Goal: Transaction & Acquisition: Subscribe to service/newsletter

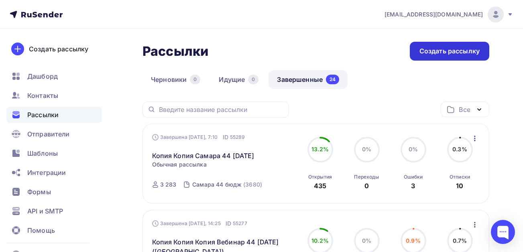
click at [449, 46] on div "Создать рассылку" at bounding box center [449, 51] width 79 height 19
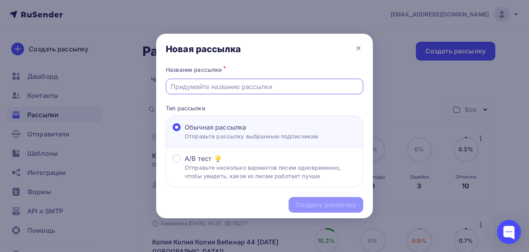
click at [260, 88] on input "text" at bounding box center [264, 87] width 188 height 10
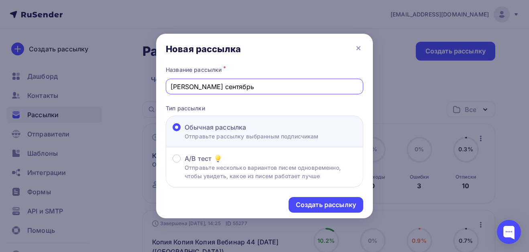
type input "НН кадры [DATE]"
click at [305, 203] on div "Создать рассылку" at bounding box center [326, 204] width 60 height 9
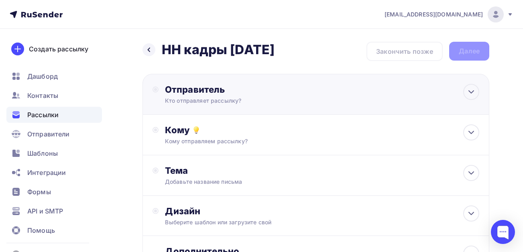
click at [288, 99] on div "Кто отправляет рассылку?" at bounding box center [243, 101] width 156 height 8
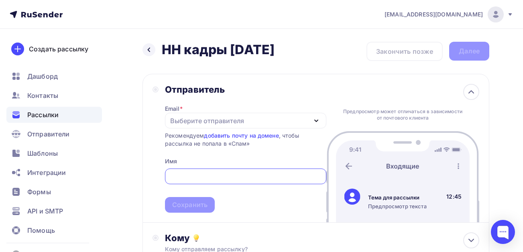
click at [237, 121] on div "Выберите отправителя" at bounding box center [207, 121] width 74 height 10
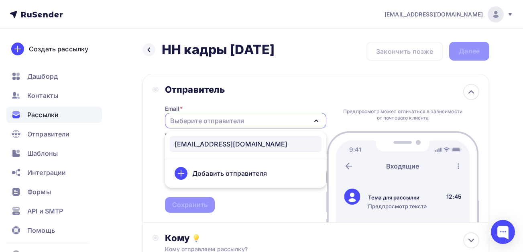
click at [227, 144] on div "[EMAIL_ADDRESS][DOMAIN_NAME]" at bounding box center [230, 144] width 113 height 10
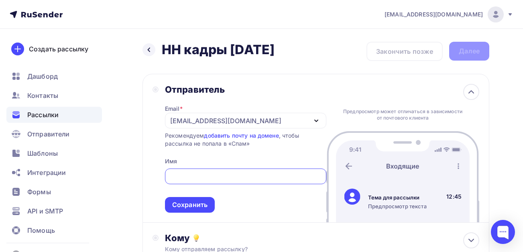
click at [212, 176] on input "text" at bounding box center [245, 177] width 152 height 10
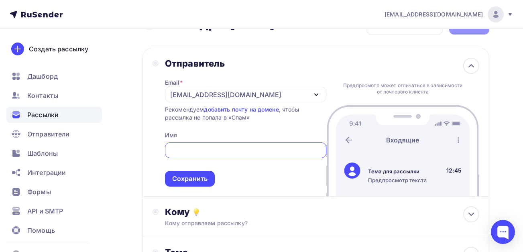
scroll to position [40, 0]
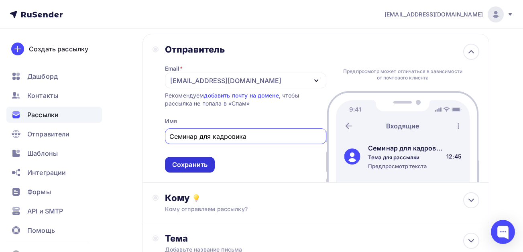
type input "Семинар для кадровика"
click at [180, 168] on div "Сохранить" at bounding box center [189, 164] width 35 height 9
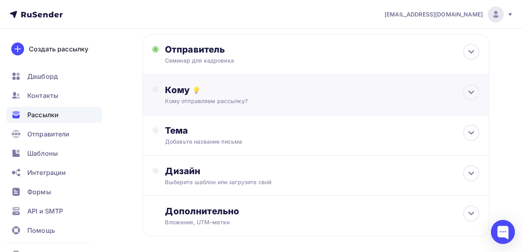
click at [188, 97] on div "Кому отправляем рассылку?" at bounding box center [306, 101] width 282 height 8
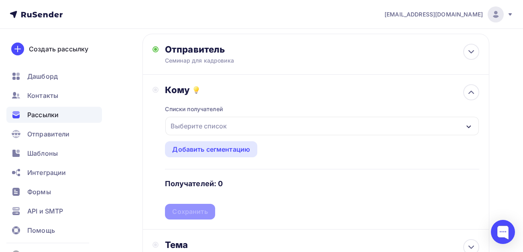
click at [184, 127] on div "Выберите список" at bounding box center [198, 126] width 63 height 14
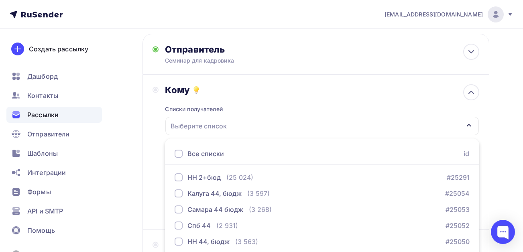
scroll to position [88, 0]
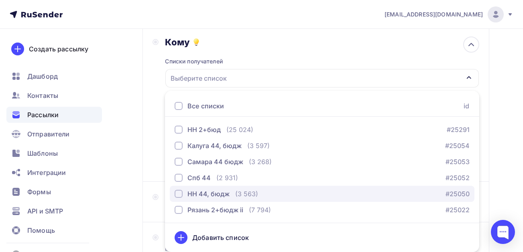
click at [182, 194] on div "button" at bounding box center [178, 194] width 8 height 8
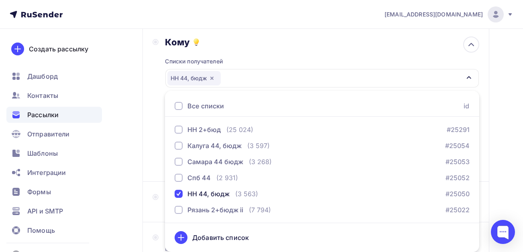
click at [135, 181] on div "Назад НН кадры [DATE] НН кадры [DATE] Закончить позже Далее Отправитель Семинар…" at bounding box center [261, 148] width 523 height 414
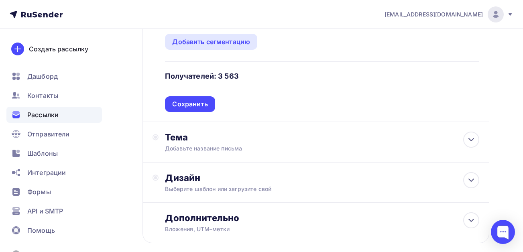
scroll to position [168, 0]
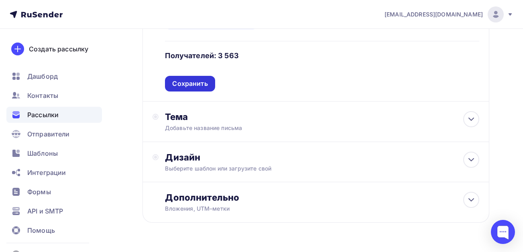
click at [186, 83] on div "Сохранить" at bounding box center [189, 83] width 35 height 9
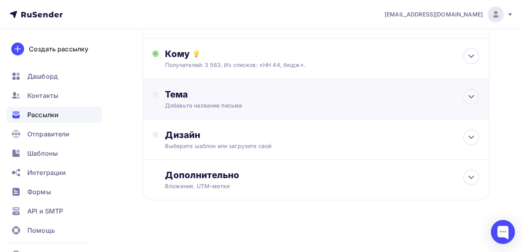
click at [189, 98] on div "Тема" at bounding box center [244, 94] width 158 height 11
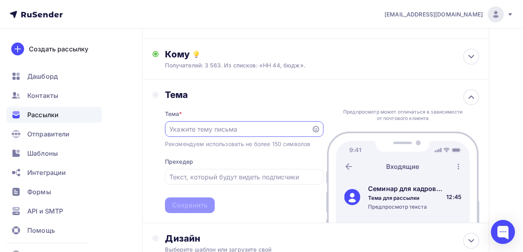
scroll to position [0, 0]
click at [204, 129] on input "text" at bounding box center [237, 129] width 137 height 10
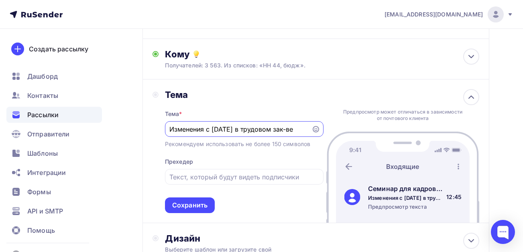
click at [245, 128] on input "Изменения с [DATE] в трудовом зак-ве" at bounding box center [237, 129] width 137 height 10
drag, startPoint x: 245, startPoint y: 130, endPoint x: 213, endPoint y: 128, distance: 31.7
click at [213, 128] on input "Изменения с [DATE] в трудовом зак-ве" at bounding box center [237, 129] width 137 height 10
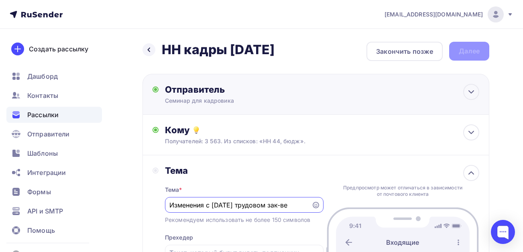
type input "Изменения с [DATE] трудовом зак-ве"
click at [250, 99] on div "Семинар для кадровика" at bounding box center [243, 101] width 156 height 8
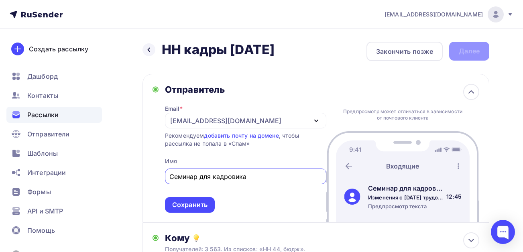
drag, startPoint x: 256, startPoint y: 174, endPoint x: 201, endPoint y: 174, distance: 55.0
click at [201, 174] on input "Семинар для кадровика" at bounding box center [245, 177] width 152 height 10
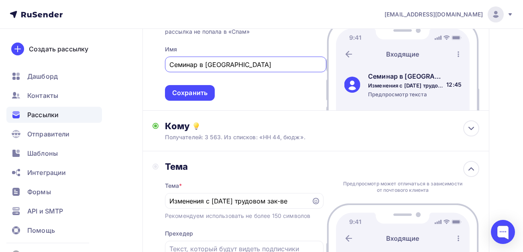
scroll to position [160, 0]
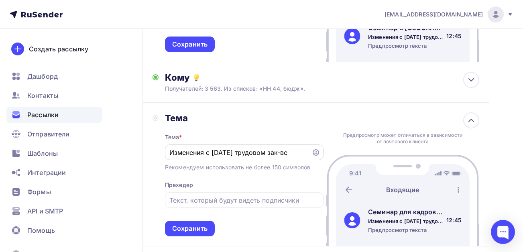
type input "Семинар в [GEOGRAPHIC_DATA]"
click at [242, 156] on input "Изменения с [DATE] трудовом зак-ве" at bounding box center [237, 153] width 137 height 10
click at [241, 152] on input "Изменения с [DATE] трудовом зак-ве" at bounding box center [237, 153] width 137 height 10
drag, startPoint x: 234, startPoint y: 152, endPoint x: 205, endPoint y: 154, distance: 28.9
click at [205, 154] on input "Изменения с [DATE] трудовом зак-ве" at bounding box center [237, 153] width 137 height 10
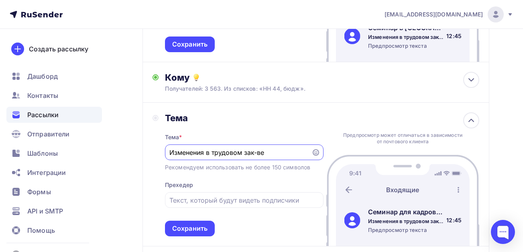
click at [276, 153] on input "Изменения в трудовом зак-ве" at bounding box center [237, 153] width 137 height 10
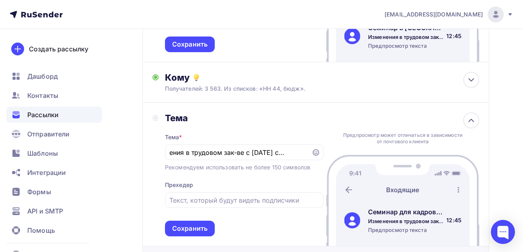
scroll to position [0, 0]
click at [226, 131] on div "Тема * Изменения в трудовом зак-ве с [DATE] состоится Рекомендуем использовать …" at bounding box center [244, 180] width 158 height 113
click at [274, 155] on input "Изменения в трудовом зак-ве с [DATE] состоится" at bounding box center [237, 153] width 137 height 10
drag, startPoint x: 287, startPoint y: 153, endPoint x: 313, endPoint y: 151, distance: 25.7
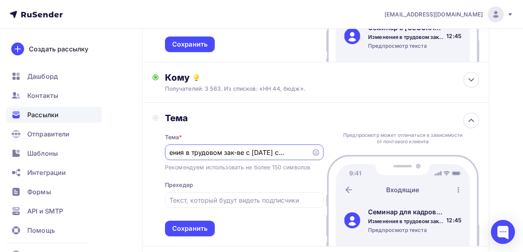
click at [313, 151] on div "Изменения в трудовом зак-ве с [DATE] состоится" at bounding box center [244, 152] width 158 height 16
click at [305, 151] on input "Изменения в трудовом зак-ве с [DATE] состоится" at bounding box center [237, 153] width 137 height 10
type input "Изменения в трудовом зак-ве с [DATE] состоится [DATE]"
click at [235, 198] on input "text" at bounding box center [243, 200] width 149 height 10
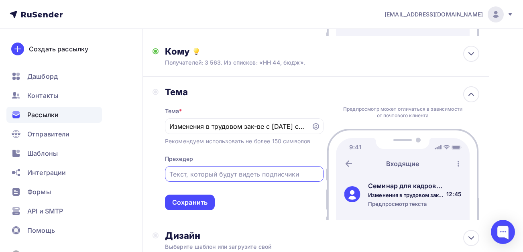
scroll to position [201, 0]
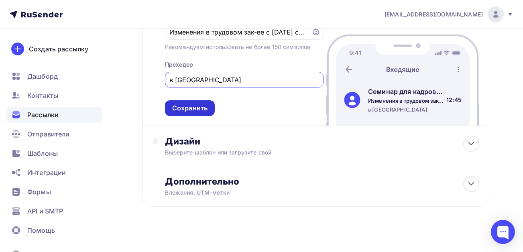
type input "в [GEOGRAPHIC_DATA]"
click at [186, 111] on div "Сохранить" at bounding box center [189, 107] width 35 height 9
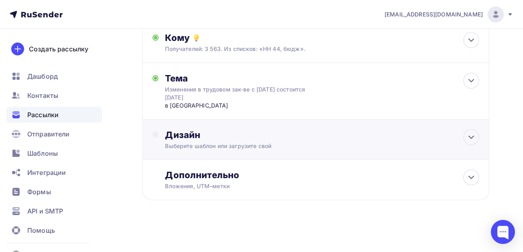
click at [217, 142] on div "Выберите шаблон или загрузите свой" at bounding box center [306, 146] width 282 height 8
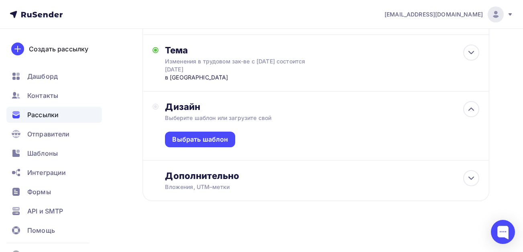
scroll to position [229, 0]
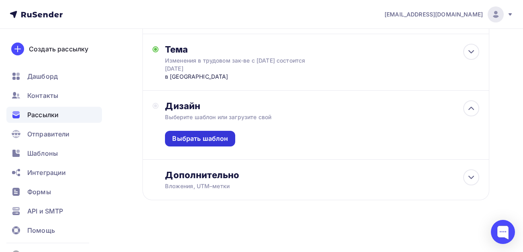
click at [210, 137] on div "Выбрать шаблон" at bounding box center [200, 138] width 56 height 9
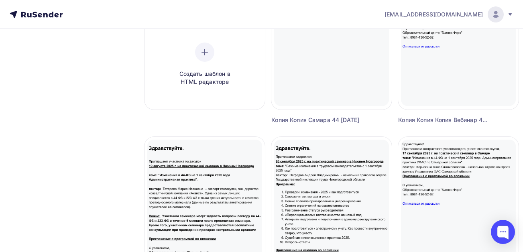
scroll to position [201, 0]
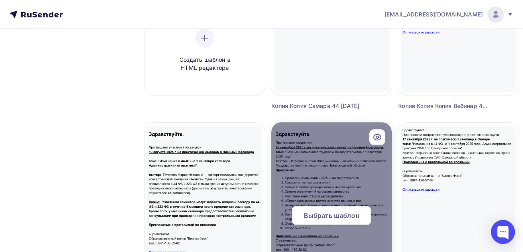
click at [347, 186] on div at bounding box center [331, 218] width 120 height 193
click at [331, 217] on span "Выбрать шаблон" at bounding box center [332, 216] width 56 height 10
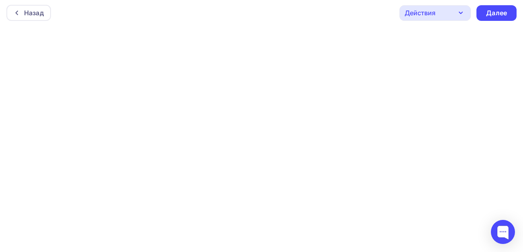
scroll to position [2, 0]
click at [503, 14] on div "Далее" at bounding box center [496, 12] width 21 height 9
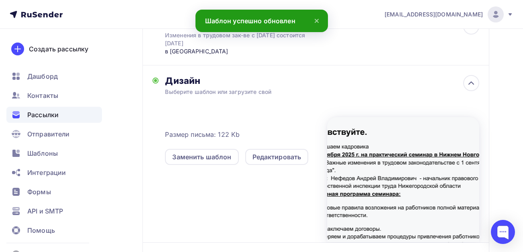
scroll to position [160, 0]
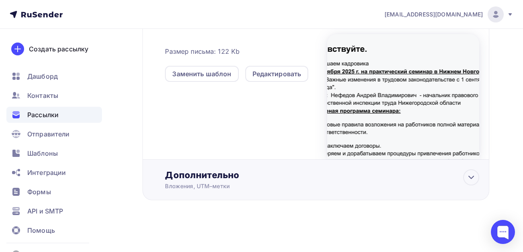
click at [204, 179] on div "Дополнительно" at bounding box center [322, 174] width 314 height 11
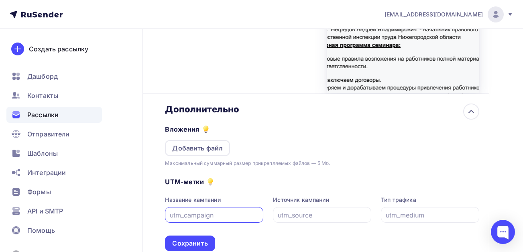
scroll to position [309, 0]
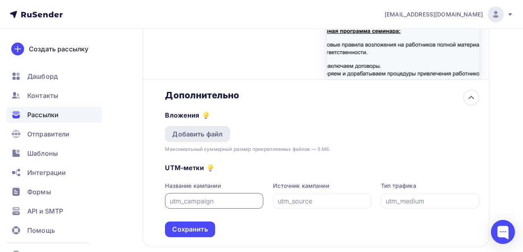
click at [192, 139] on div "Добавить файл" at bounding box center [197, 134] width 65 height 16
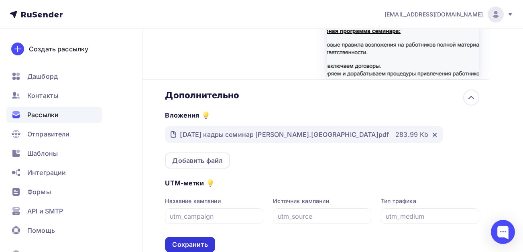
click at [195, 242] on div "Сохранить" at bounding box center [189, 244] width 35 height 9
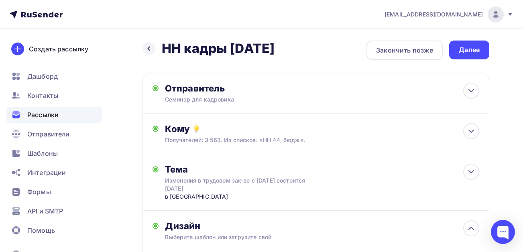
scroll to position [0, 0]
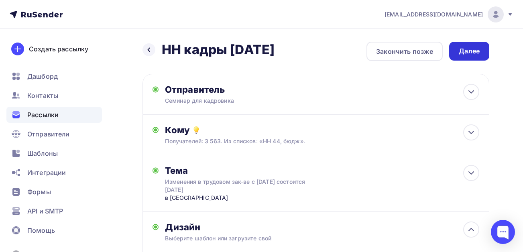
click at [466, 51] on div "Далее" at bounding box center [468, 51] width 21 height 9
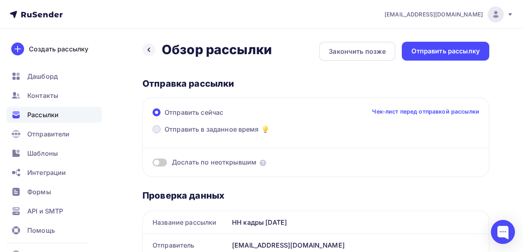
click at [207, 132] on span "Отправить в заданное время" at bounding box center [211, 129] width 94 height 10
click at [164, 134] on input "Отправить в заданное время" at bounding box center [164, 134] width 0 height 0
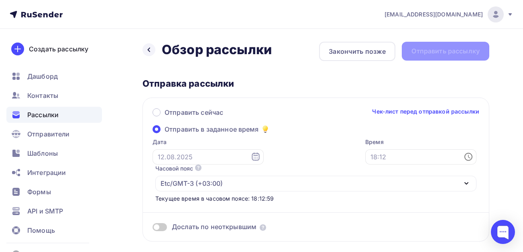
click at [251, 156] on icon at bounding box center [256, 157] width 10 height 10
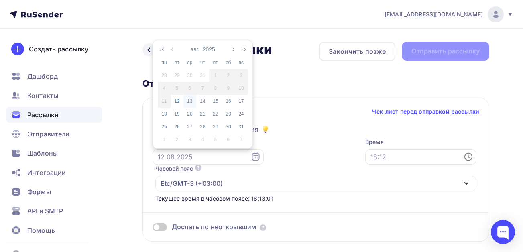
click at [188, 101] on div "13" at bounding box center [189, 100] width 13 height 7
type input "[DATE]"
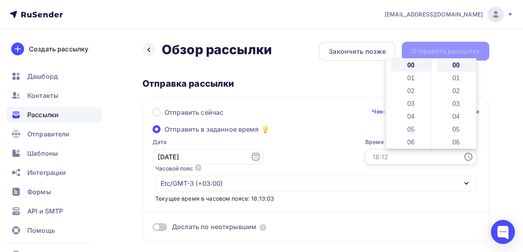
click at [404, 154] on input "text" at bounding box center [420, 156] width 111 height 15
click at [408, 83] on li "08" at bounding box center [411, 87] width 41 height 13
type input "08:00"
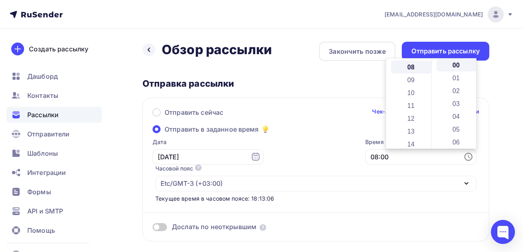
scroll to position [103, 0]
click at [487, 139] on div "Отправить сейчас Чек-лист перед отправкой рассылки Отправить в заданное время Д…" at bounding box center [315, 169] width 347 height 144
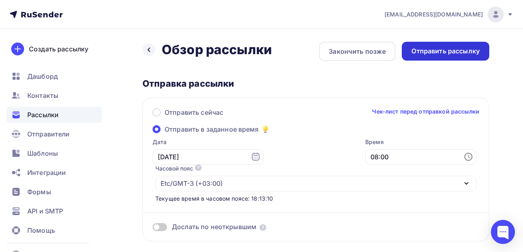
click at [440, 51] on div "Отправить рассылку" at bounding box center [445, 51] width 68 height 9
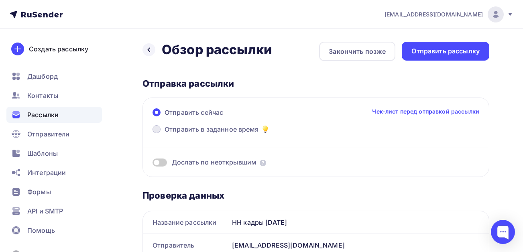
click at [206, 131] on span "Отправить в заданное время" at bounding box center [211, 129] width 94 height 10
click at [164, 134] on input "Отправить в заданное время" at bounding box center [164, 134] width 0 height 0
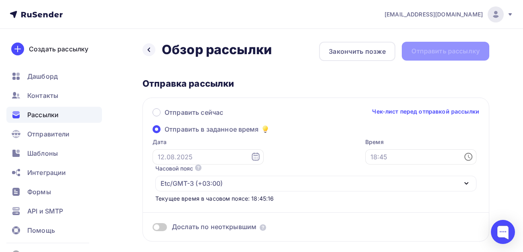
click at [251, 159] on icon at bounding box center [255, 156] width 8 height 8
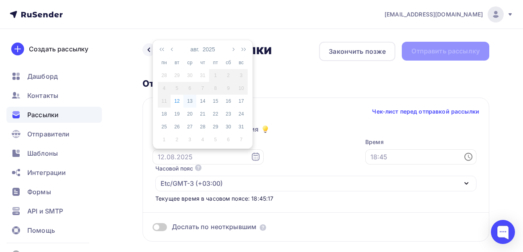
click at [190, 101] on div "13" at bounding box center [189, 100] width 13 height 7
type input "[DATE]"
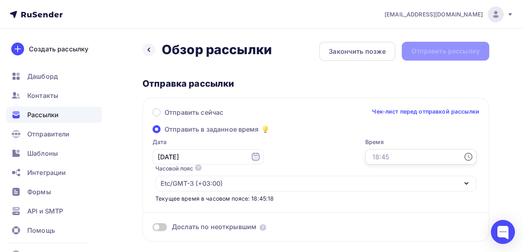
click at [415, 155] on input "text" at bounding box center [420, 156] width 111 height 15
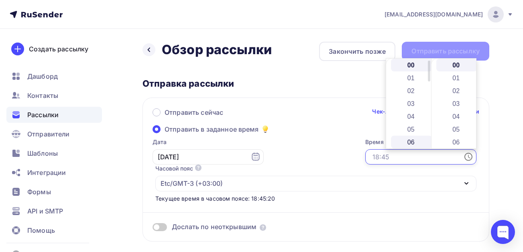
scroll to position [40, 0]
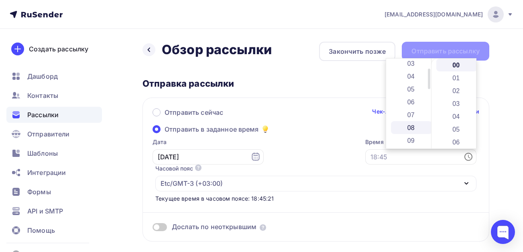
click at [407, 128] on li "08" at bounding box center [411, 127] width 41 height 13
type input "08:00"
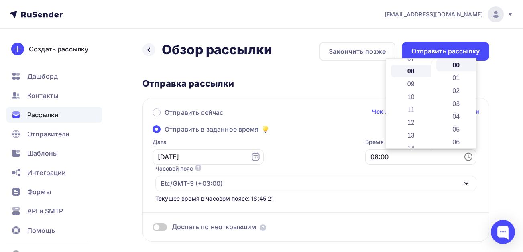
scroll to position [103, 0]
click at [344, 120] on div "Отправить сейчас Чек-лист перед отправкой рассылки" at bounding box center [315, 115] width 326 height 17
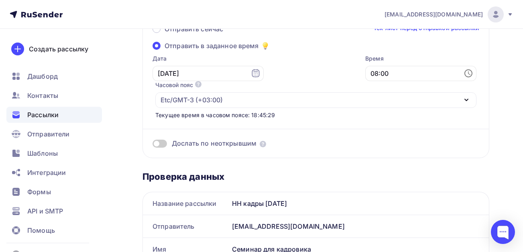
scroll to position [0, 0]
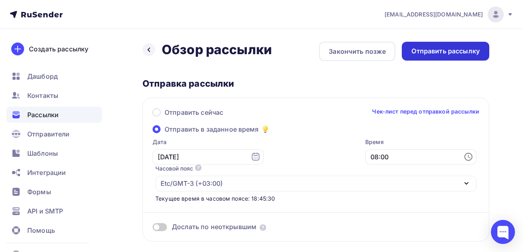
click at [446, 57] on div "Отправить рассылку" at bounding box center [444, 51] width 87 height 19
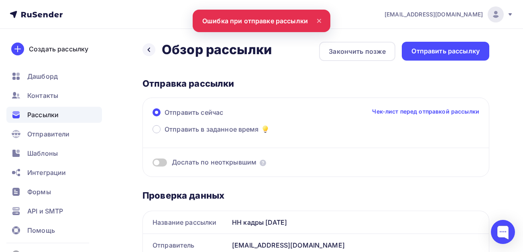
click at [42, 110] on span "Рассылки" at bounding box center [42, 115] width 31 height 10
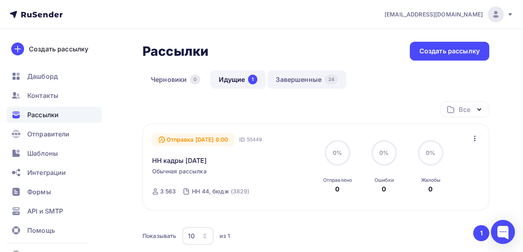
drag, startPoint x: 289, startPoint y: 70, endPoint x: 289, endPoint y: 81, distance: 11.6
click at [289, 70] on div "Рассылки Рассылки Создать рассылку [GEOGRAPHIC_DATA] 0 Идущие 1 Завершенные 24 …" at bounding box center [315, 168] width 347 height 253
click at [289, 81] on link "Завершенные 24" at bounding box center [306, 79] width 79 height 18
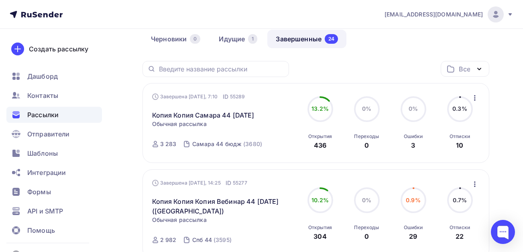
scroll to position [40, 0]
click at [475, 99] on icon "button" at bounding box center [475, 98] width 10 height 10
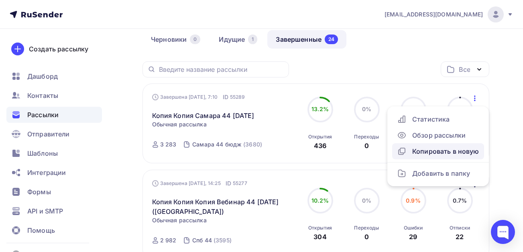
click at [425, 153] on div "Копировать в новую" at bounding box center [438, 151] width 82 height 10
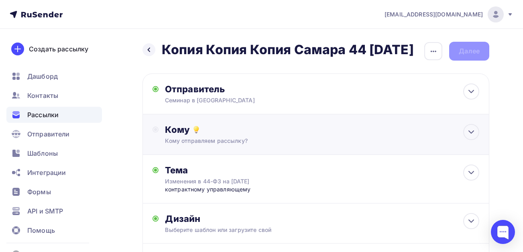
click at [241, 135] on div "Кому" at bounding box center [322, 129] width 314 height 11
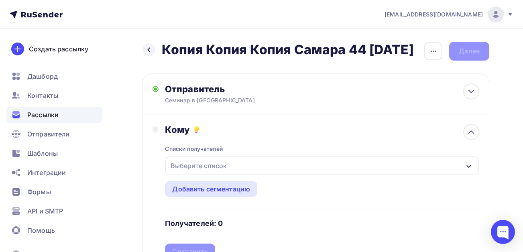
click at [183, 173] on div "Выберите список" at bounding box center [198, 165] width 63 height 14
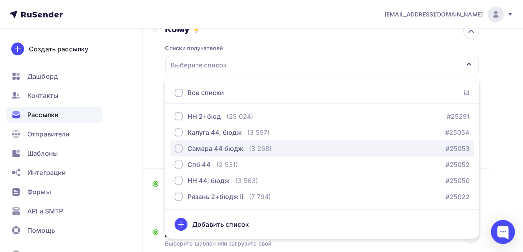
click at [177, 152] on div "button" at bounding box center [178, 148] width 8 height 8
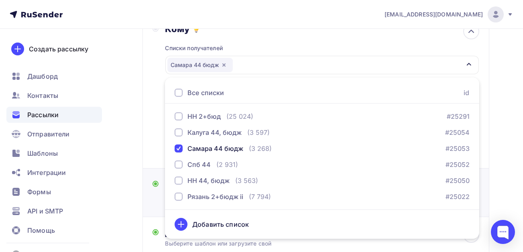
click at [151, 217] on div "Тема Изменения в 44-ФЗ на [DATE] контрактному управляющему Тема * Изменения в 4…" at bounding box center [315, 192] width 347 height 49
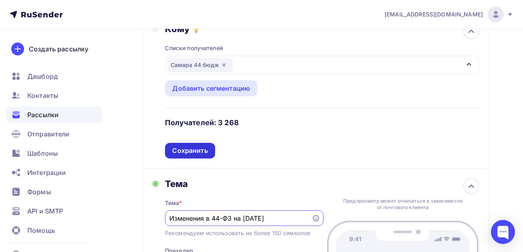
scroll to position [0, 0]
click at [197, 155] on div "Сохранить" at bounding box center [189, 150] width 35 height 9
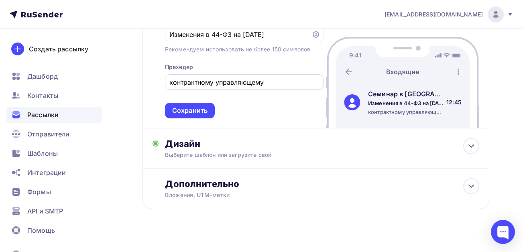
scroll to position [181, 0]
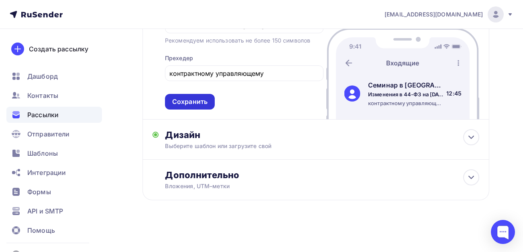
click at [190, 101] on div "Сохранить" at bounding box center [189, 101] width 35 height 9
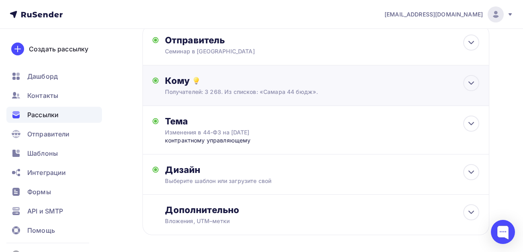
scroll to position [0, 0]
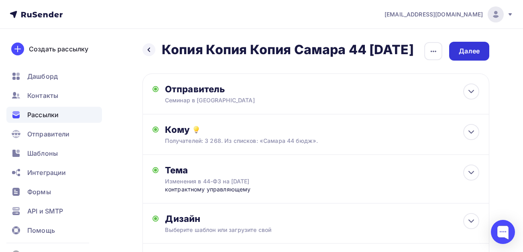
click at [469, 55] on div "Далее" at bounding box center [468, 51] width 21 height 9
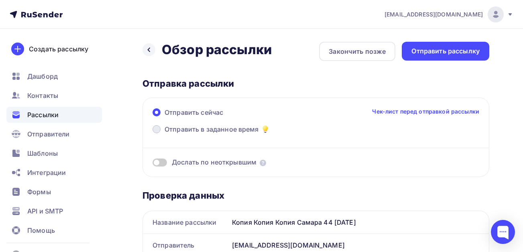
click at [213, 127] on span "Отправить в заданное время" at bounding box center [211, 129] width 94 height 10
click at [164, 134] on input "Отправить в заданное время" at bounding box center [164, 134] width 0 height 0
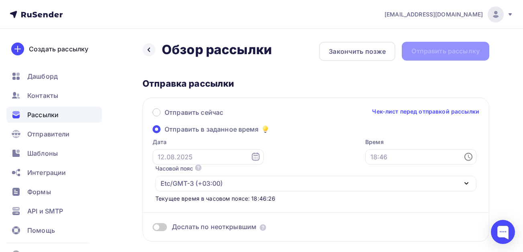
click at [251, 159] on icon at bounding box center [256, 157] width 10 height 10
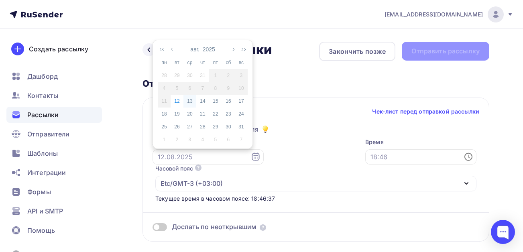
click at [191, 103] on div "13" at bounding box center [189, 100] width 13 height 7
type input "[DATE]"
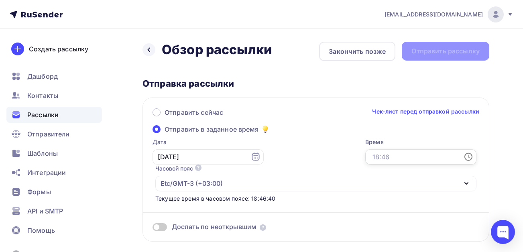
click at [412, 157] on input "text" at bounding box center [420, 156] width 111 height 15
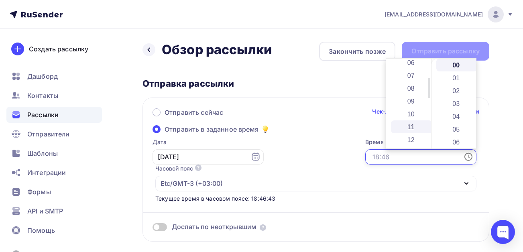
scroll to position [80, 0]
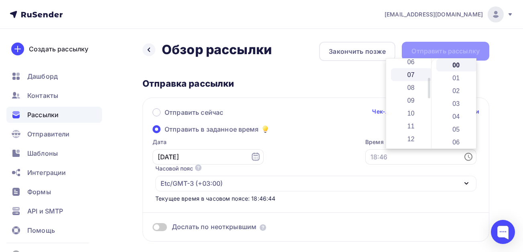
click at [410, 72] on li "07" at bounding box center [411, 74] width 41 height 13
type input "07:00"
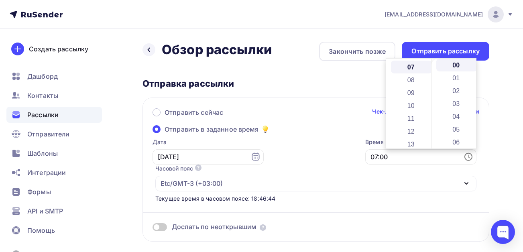
scroll to position [90, 0]
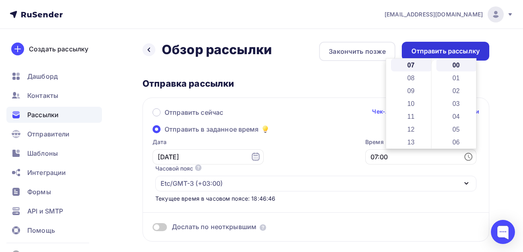
click at [447, 48] on div "Отправить рассылку" at bounding box center [445, 51] width 68 height 9
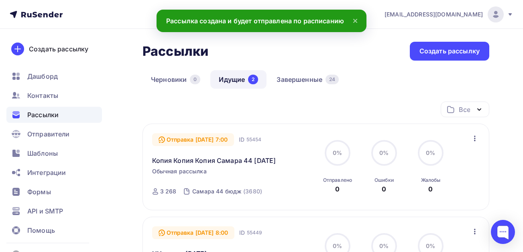
click at [475, 138] on icon "button" at bounding box center [475, 139] width 10 height 10
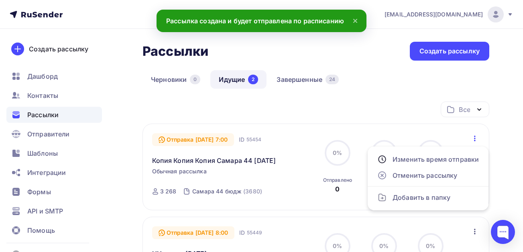
click at [341, 103] on div "Все Все папки Создать новую папку" at bounding box center [315, 112] width 347 height 22
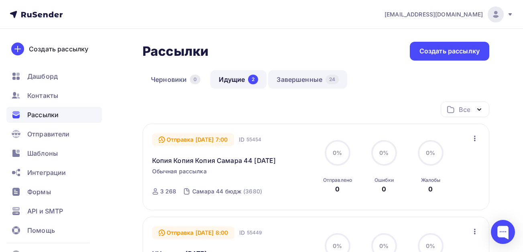
click at [302, 75] on link "Завершенные 24" at bounding box center [307, 79] width 79 height 18
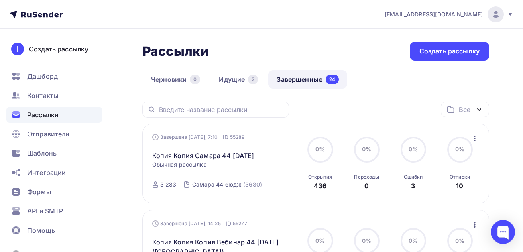
click at [476, 137] on icon "button" at bounding box center [475, 139] width 10 height 10
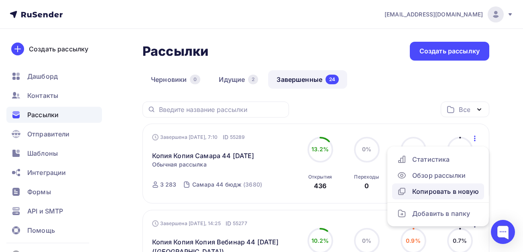
click at [432, 193] on div "Копировать в новую" at bounding box center [438, 192] width 82 height 10
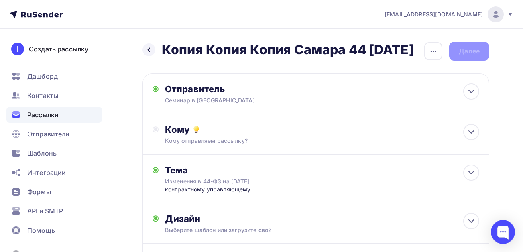
click at [466, 54] on div "Назад Копия Копия Копия Самара 44 [DATE] Копия Копия Копия Самара 44 [DATE] Зак…" at bounding box center [315, 51] width 347 height 19
click at [199, 145] on div "Кому отправляем рассылку?" at bounding box center [306, 141] width 282 height 8
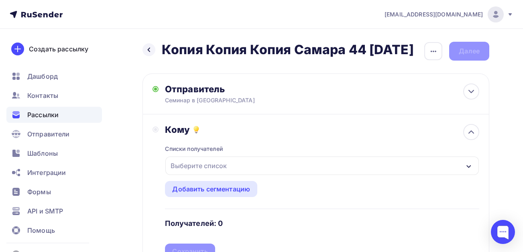
click at [187, 173] on div "Выберите список" at bounding box center [198, 165] width 63 height 14
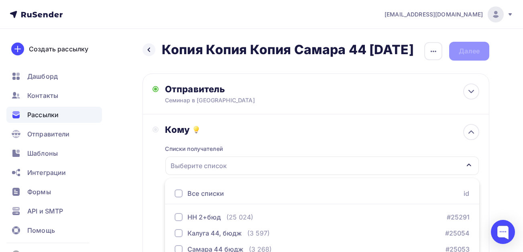
scroll to position [101, 0]
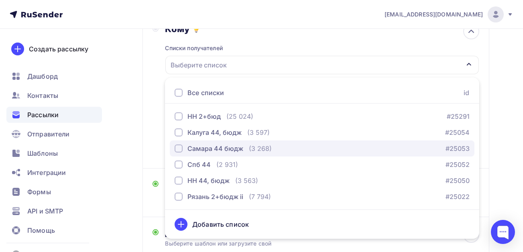
click at [190, 153] on div "Самара 44 бюдж" at bounding box center [215, 149] width 56 height 10
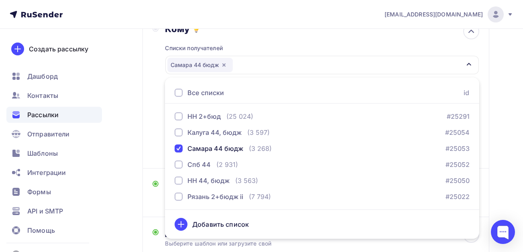
click at [132, 184] on div "Назад Копия Копия Копия Самара 44 [DATE] Копия Копия Копия Самара 44 [DATE] Зак…" at bounding box center [261, 138] width 523 height 421
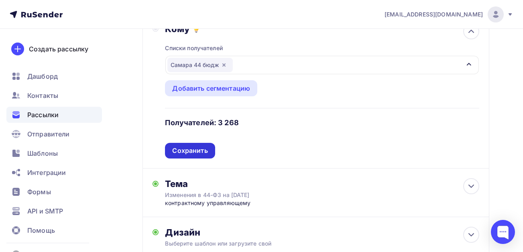
click at [192, 155] on div "Сохранить" at bounding box center [189, 150] width 35 height 9
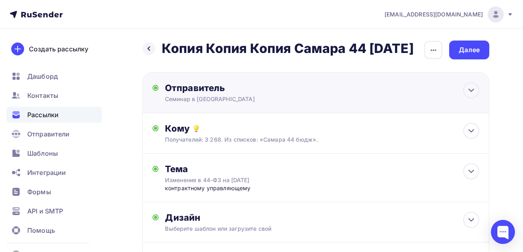
scroll to position [0, 0]
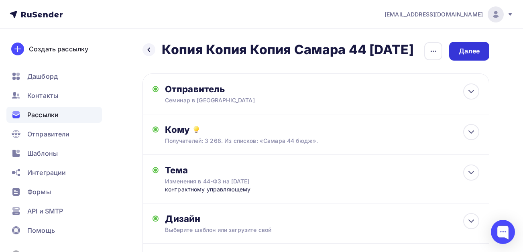
click at [468, 54] on div "Далее" at bounding box center [468, 51] width 21 height 9
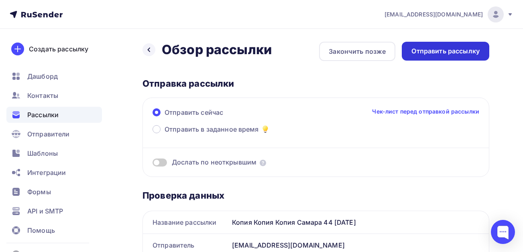
click at [441, 49] on div "Отправить рассылку" at bounding box center [445, 51] width 68 height 9
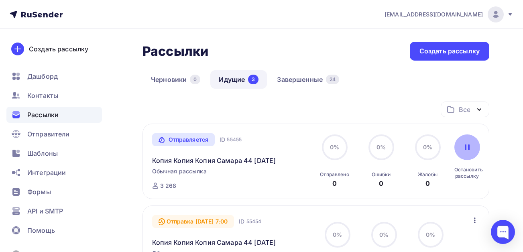
click at [468, 150] on icon at bounding box center [466, 147] width 5 height 6
click at [477, 108] on icon "button" at bounding box center [479, 110] width 10 height 10
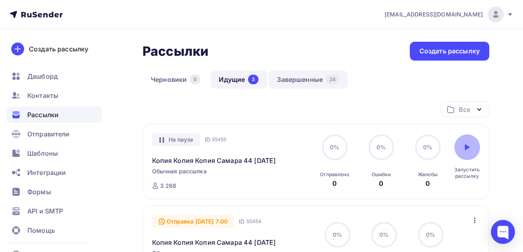
click at [295, 77] on link "Завершенные 24" at bounding box center [307, 79] width 79 height 18
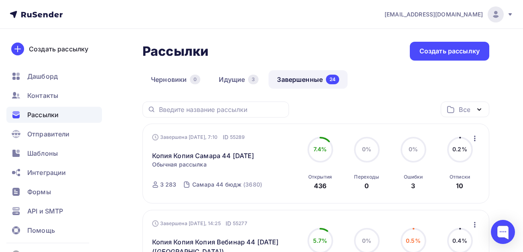
scroll to position [40, 0]
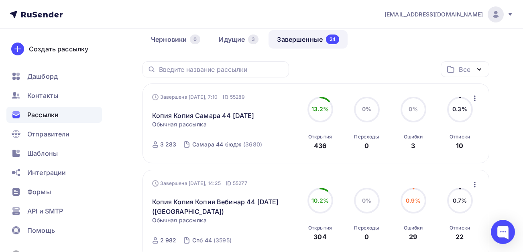
click at [476, 100] on icon "button" at bounding box center [475, 98] width 10 height 10
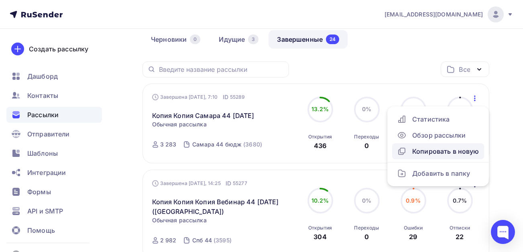
click at [433, 155] on div "Копировать в новую" at bounding box center [438, 151] width 82 height 10
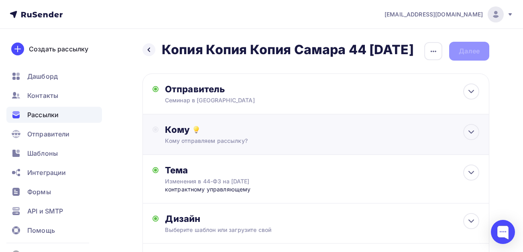
click at [201, 135] on div "Кому" at bounding box center [322, 129] width 314 height 11
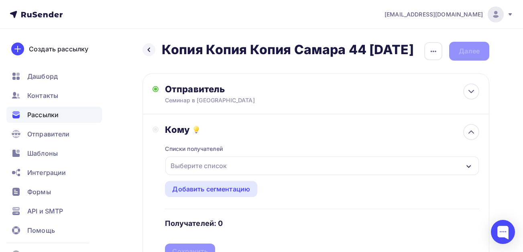
click at [178, 173] on div "Выберите список" at bounding box center [198, 165] width 63 height 14
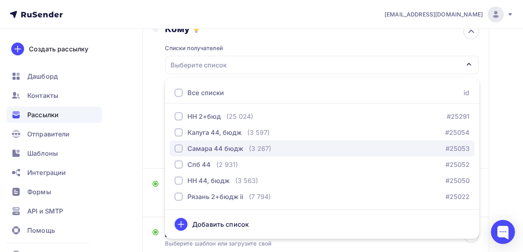
scroll to position [141, 0]
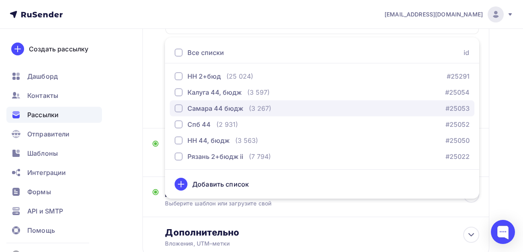
click at [198, 113] on div "Самара 44 бюдж" at bounding box center [215, 108] width 56 height 10
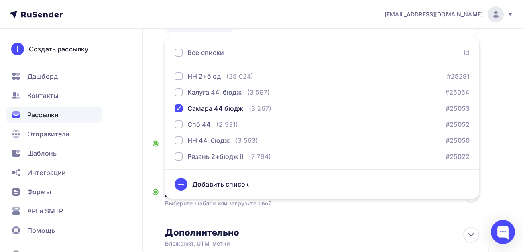
click at [122, 116] on div "Назад Копия Копия Копия Самара 44 [DATE] Копия Копия Копия Самара 44 [DATE] Зак…" at bounding box center [261, 98] width 523 height 421
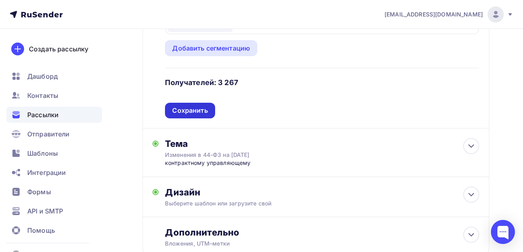
click at [190, 115] on div "Сохранить" at bounding box center [189, 110] width 35 height 9
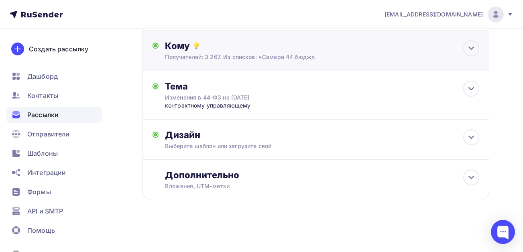
scroll to position [0, 0]
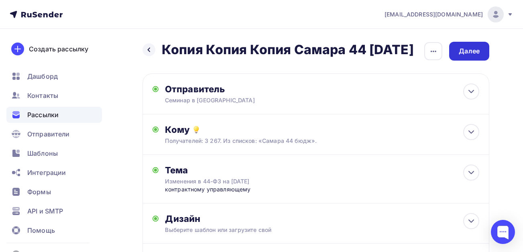
click at [470, 49] on div "Далее" at bounding box center [468, 51] width 21 height 9
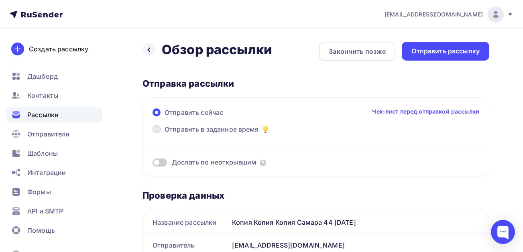
click at [215, 128] on span "Отправить в заданное время" at bounding box center [211, 129] width 94 height 10
click at [164, 134] on input "Отправить в заданное время" at bounding box center [164, 134] width 0 height 0
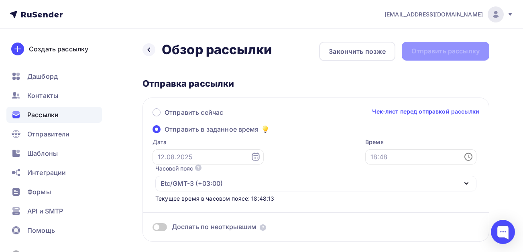
click at [251, 158] on icon at bounding box center [255, 156] width 8 height 8
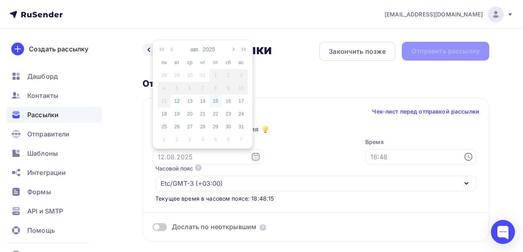
click at [214, 100] on div "15" at bounding box center [215, 100] width 13 height 7
type input "[DATE]"
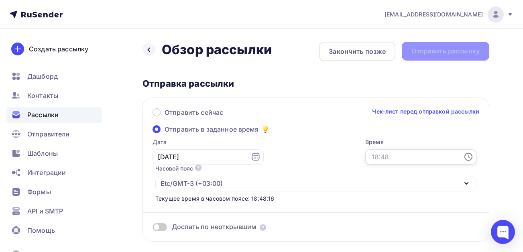
click at [407, 157] on input "text" at bounding box center [420, 156] width 111 height 15
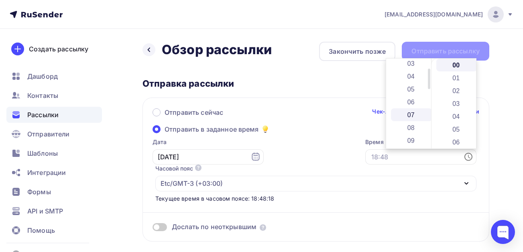
click at [408, 115] on li "07" at bounding box center [411, 114] width 41 height 13
type input "07:00"
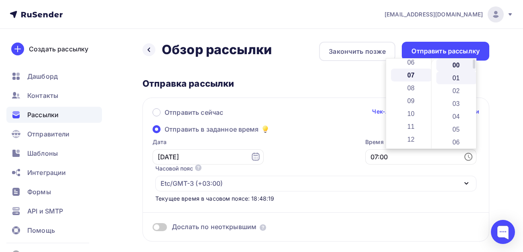
scroll to position [90, 0]
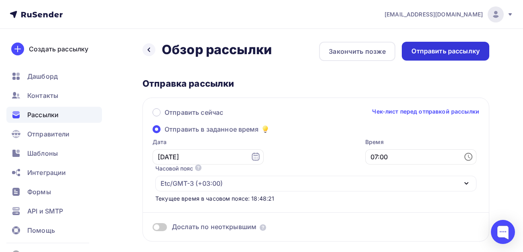
click at [467, 44] on div "Отправить рассылку" at bounding box center [444, 51] width 87 height 19
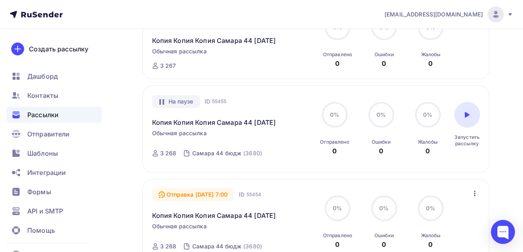
scroll to position [120, 0]
click at [468, 117] on icon at bounding box center [466, 115] width 5 height 6
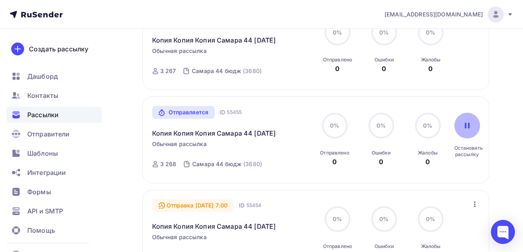
click at [466, 129] on icon at bounding box center [467, 125] width 6 height 6
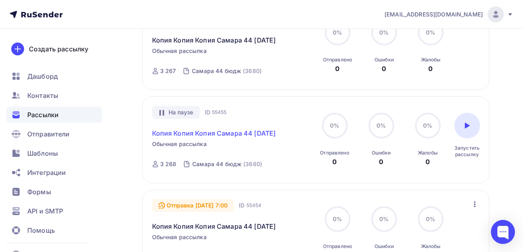
click at [172, 138] on link "Копия Копия Копия Самара 44 [DATE]" at bounding box center [214, 133] width 124 height 10
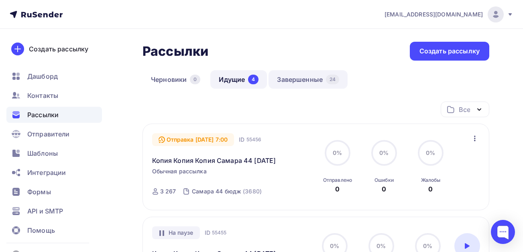
click at [306, 77] on link "Завершенные 24" at bounding box center [307, 79] width 79 height 18
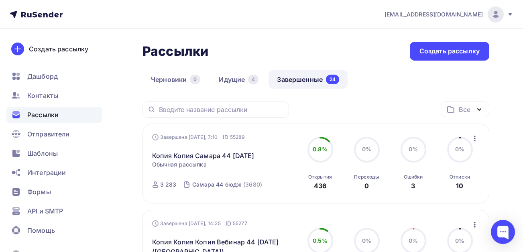
scroll to position [120, 0]
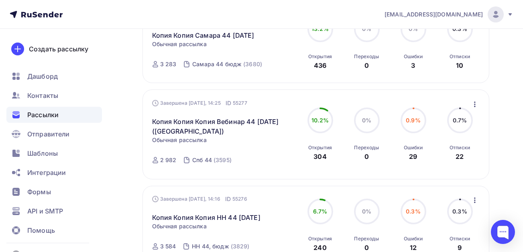
click at [475, 103] on icon "button" at bounding box center [475, 104] width 10 height 10
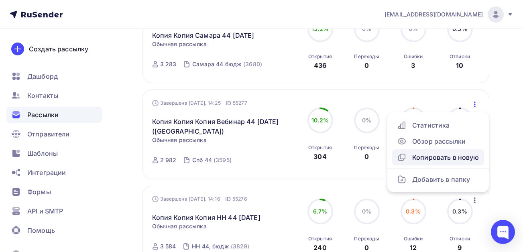
click at [442, 154] on div "Копировать в новую" at bounding box center [438, 157] width 82 height 10
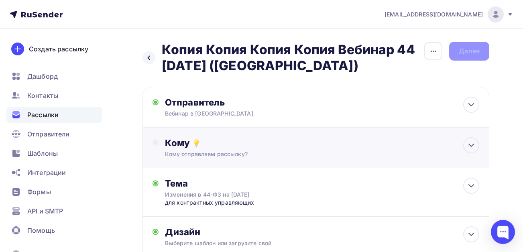
click at [188, 148] on div "Кому" at bounding box center [322, 142] width 314 height 11
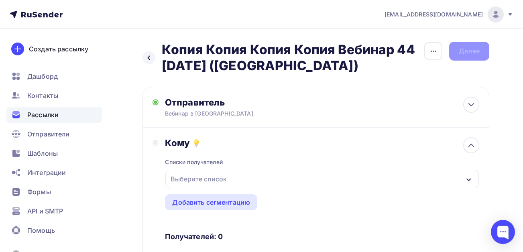
click at [203, 180] on div "Выберите список" at bounding box center [198, 179] width 63 height 14
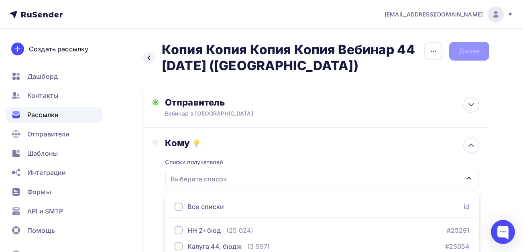
scroll to position [101, 0]
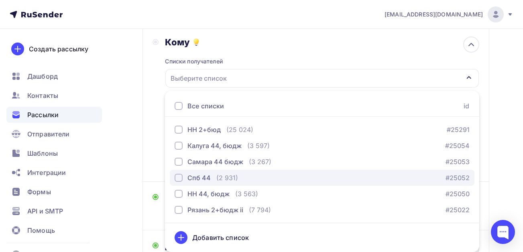
click at [179, 178] on div "button" at bounding box center [178, 178] width 8 height 8
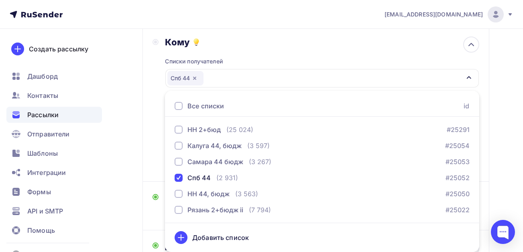
click at [149, 163] on div "Кому Списки получателей Спб 44 Все списки id НН 2+бюд (25 024) #25291 [STREET_A…" at bounding box center [315, 104] width 347 height 155
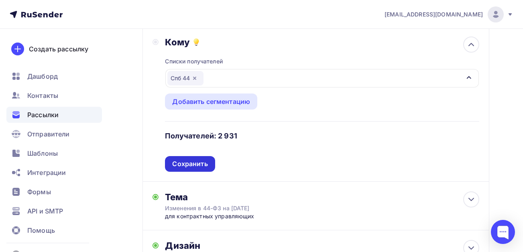
click at [188, 165] on div "Сохранить" at bounding box center [189, 163] width 35 height 9
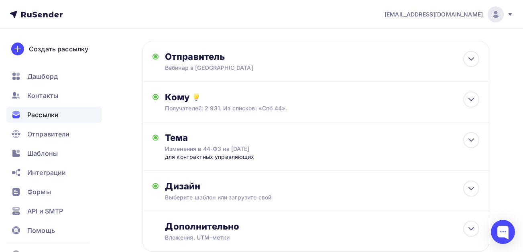
scroll to position [0, 0]
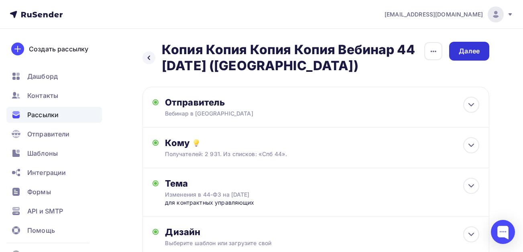
click at [474, 53] on div "Далее" at bounding box center [468, 51] width 21 height 9
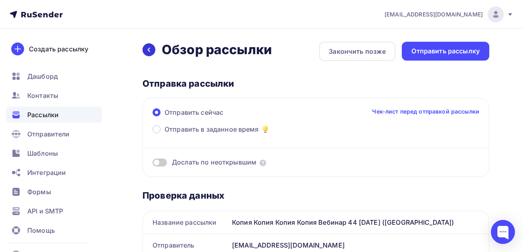
click at [147, 47] on icon at bounding box center [149, 50] width 6 height 6
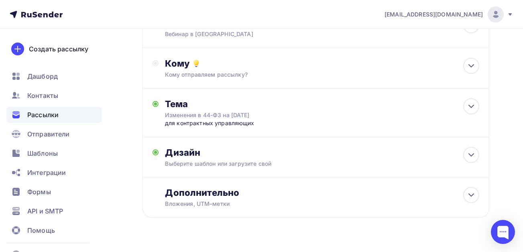
scroll to position [97, 0]
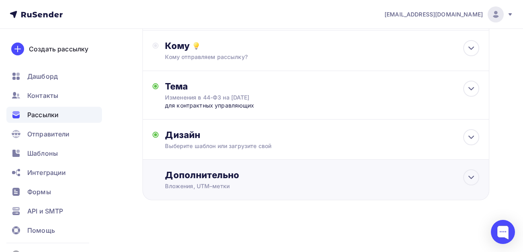
click at [255, 174] on div "Дополнительно" at bounding box center [322, 174] width 314 height 11
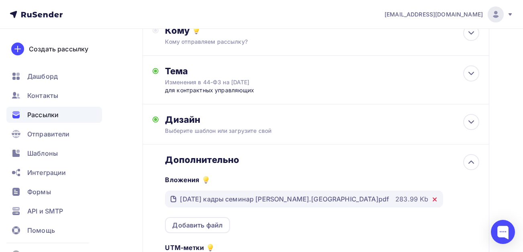
scroll to position [239, 0]
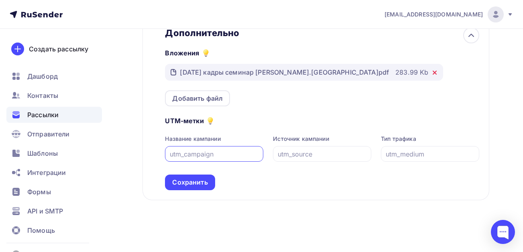
click at [433, 72] on icon at bounding box center [434, 72] width 3 height 3
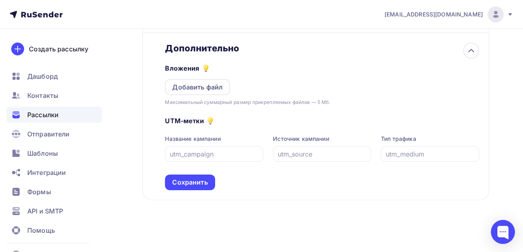
scroll to position [224, 0]
click at [183, 85] on div "Добавить файл" at bounding box center [197, 87] width 51 height 10
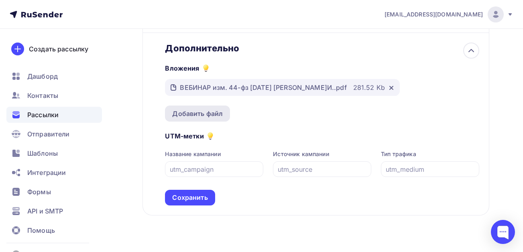
scroll to position [239, 0]
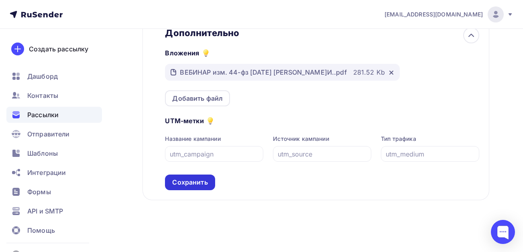
click at [186, 182] on div "Сохранить" at bounding box center [189, 182] width 35 height 9
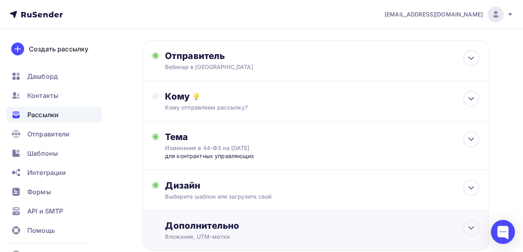
scroll to position [0, 0]
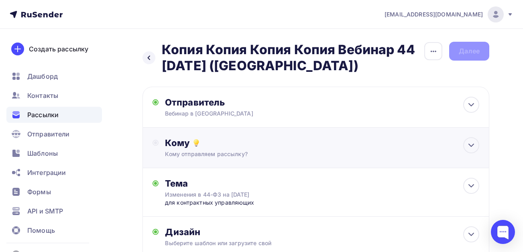
click at [187, 146] on div "Кому" at bounding box center [322, 142] width 314 height 11
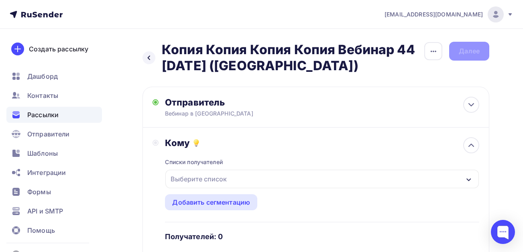
click at [188, 176] on div "Выберите список" at bounding box center [198, 179] width 63 height 14
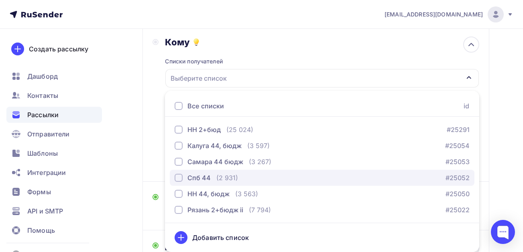
click at [177, 179] on div "button" at bounding box center [178, 178] width 8 height 8
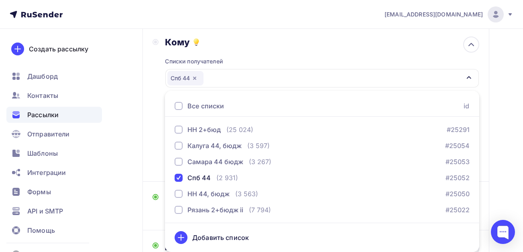
click at [137, 161] on div "Назад Копия Копия Копия Копия Вебинар 44 [DATE] ([GEOGRAPHIC_DATA]) Копия Копия…" at bounding box center [261, 145] width 523 height 434
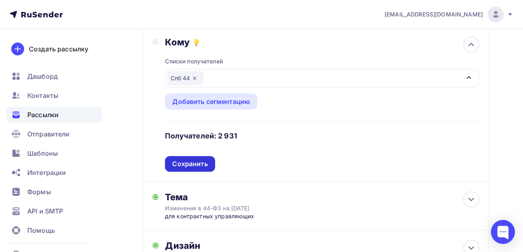
click at [195, 168] on div "Сохранить" at bounding box center [190, 164] width 50 height 16
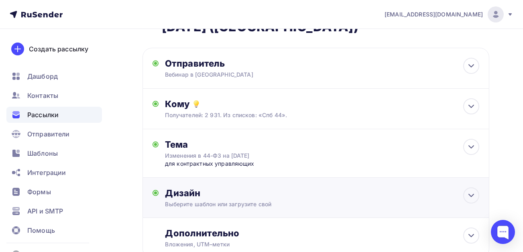
scroll to position [0, 0]
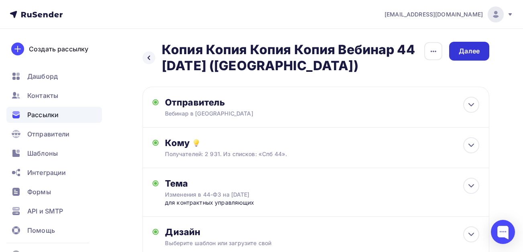
click at [468, 49] on div "Далее" at bounding box center [468, 51] width 21 height 9
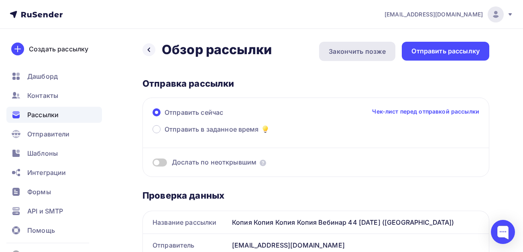
click at [375, 54] on div "Закончить позже" at bounding box center [356, 52] width 57 height 10
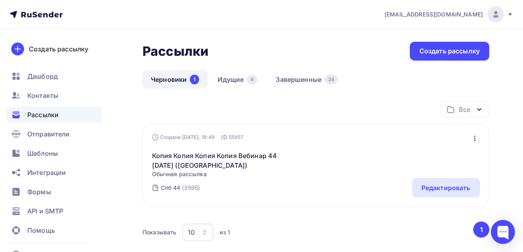
click at [475, 136] on icon "button" at bounding box center [475, 139] width 10 height 10
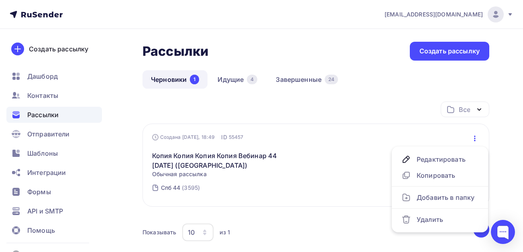
click at [328, 164] on div "Копия Копия Копия Копия Вебинар 44 [DATE] ([GEOGRAPHIC_DATA]) Обычная рассылка …" at bounding box center [316, 159] width 328 height 37
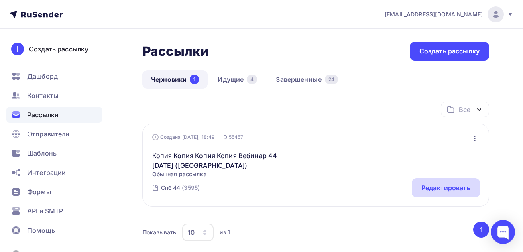
click at [449, 188] on div "Редактировать" at bounding box center [445, 188] width 49 height 10
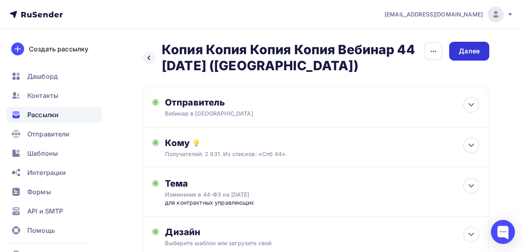
click at [458, 53] on div "Далее" at bounding box center [469, 51] width 40 height 19
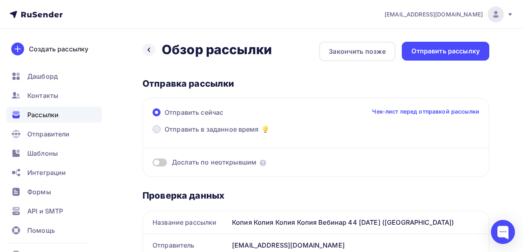
click at [242, 126] on span "Отправить в заданное время" at bounding box center [211, 129] width 94 height 10
click at [164, 134] on input "Отправить в заданное время" at bounding box center [164, 134] width 0 height 0
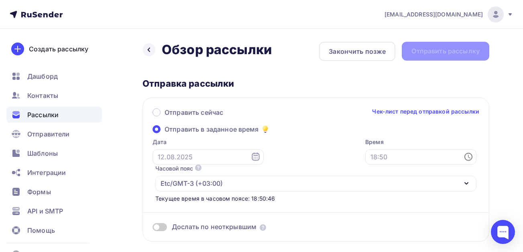
click at [251, 155] on icon at bounding box center [255, 156] width 8 height 8
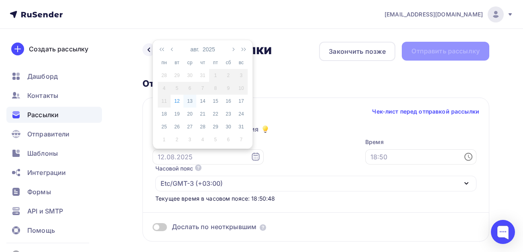
click at [191, 102] on div "13" at bounding box center [189, 100] width 13 height 7
type input "[DATE]"
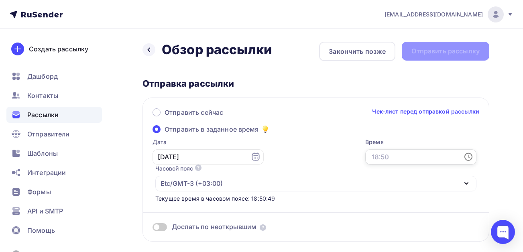
click at [394, 157] on input "text" at bounding box center [420, 156] width 111 height 15
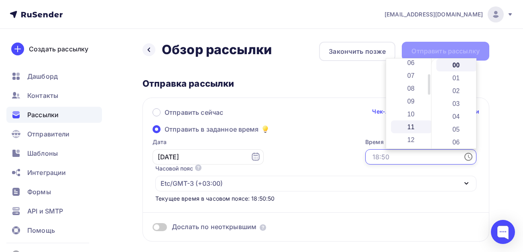
scroll to position [80, 0]
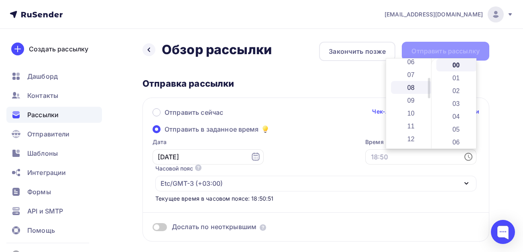
click at [405, 87] on li "08" at bounding box center [411, 87] width 41 height 13
type input "08:00"
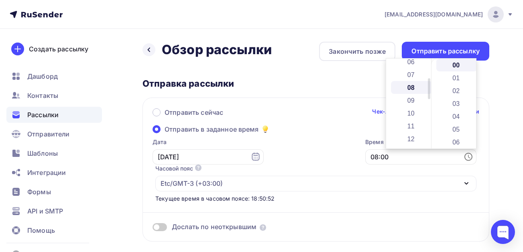
scroll to position [103, 0]
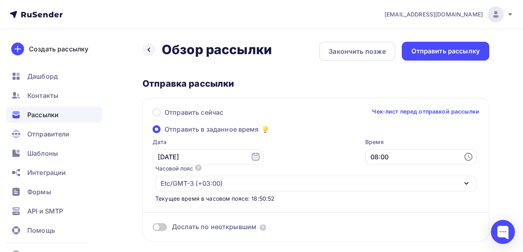
drag, startPoint x: 308, startPoint y: 150, endPoint x: 349, endPoint y: 119, distance: 50.4
click at [308, 149] on div "Дата [DATE] 08:00 Часовой пояс По умолчанию используется часовой пояс из настро…" at bounding box center [311, 170] width 329 height 65
click at [426, 47] on div "Отправить рассылку" at bounding box center [445, 51] width 68 height 9
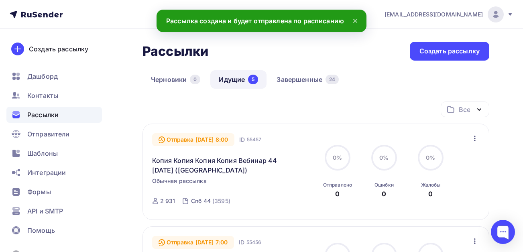
drag, startPoint x: 317, startPoint y: 77, endPoint x: 270, endPoint y: 134, distance: 74.1
click at [317, 77] on link "Завершенные 24" at bounding box center [307, 79] width 79 height 18
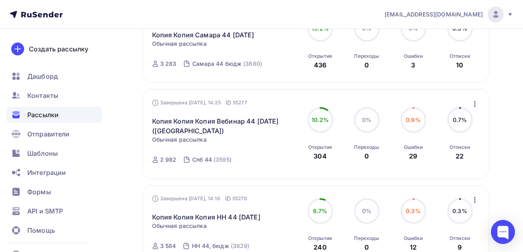
scroll to position [120, 0]
click at [475, 103] on icon "button" at bounding box center [475, 104] width 10 height 10
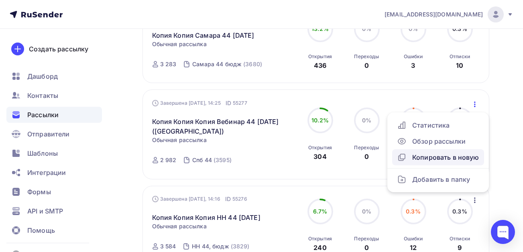
click at [421, 159] on div "Копировать в новую" at bounding box center [438, 157] width 82 height 10
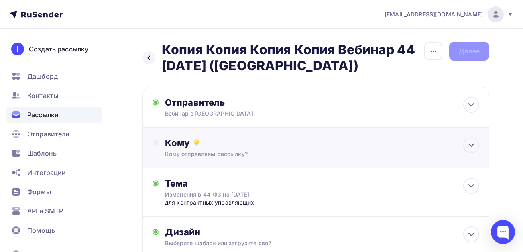
click at [193, 151] on div "Кому отправляем рассылку?" at bounding box center [306, 154] width 282 height 8
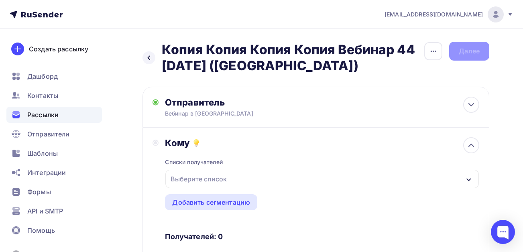
click at [190, 175] on div "Выберите список" at bounding box center [198, 179] width 63 height 14
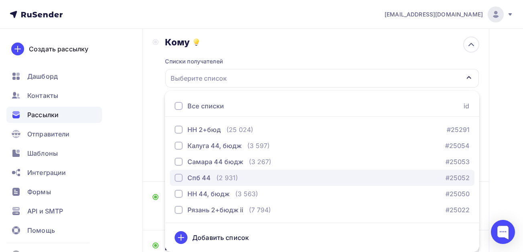
click at [179, 175] on div "button" at bounding box center [178, 178] width 8 height 8
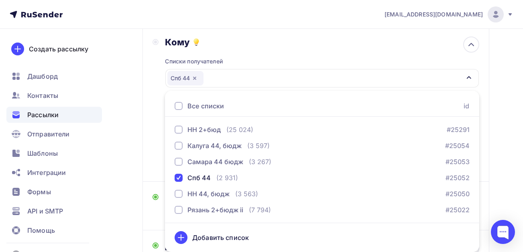
click at [148, 167] on div "Кому Списки получателей Спб 44 Все списки id НН 2+бюд (25 024) #25291 [STREET_A…" at bounding box center [315, 104] width 347 height 155
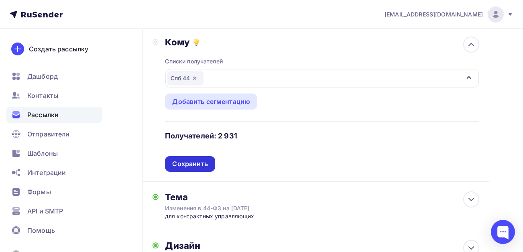
click at [187, 164] on div "Сохранить" at bounding box center [189, 163] width 35 height 9
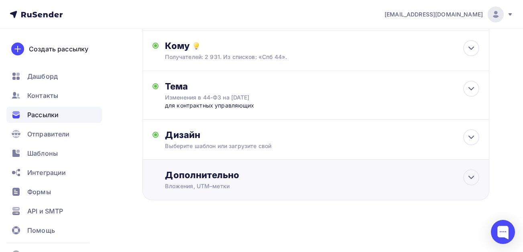
click at [235, 173] on div "Дополнительно" at bounding box center [322, 174] width 314 height 11
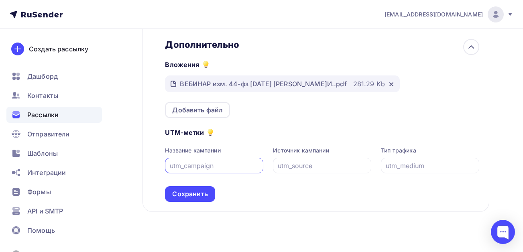
scroll to position [239, 0]
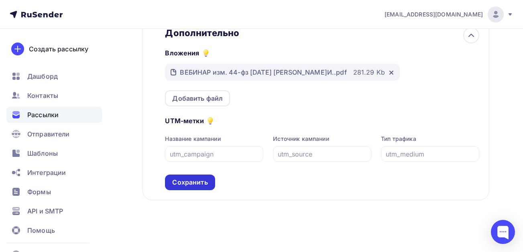
click at [188, 182] on div "Сохранить" at bounding box center [189, 182] width 35 height 9
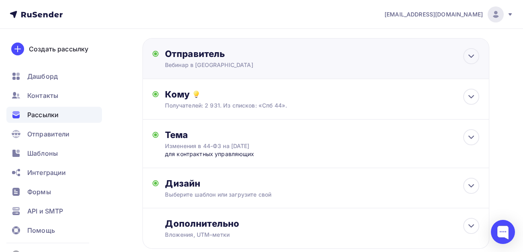
scroll to position [0, 0]
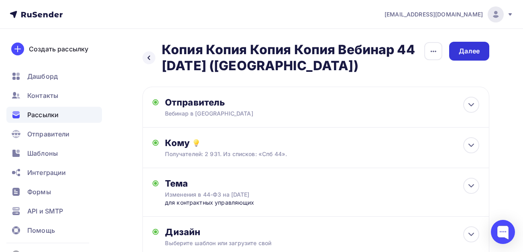
click at [467, 53] on div "Далее" at bounding box center [468, 51] width 21 height 9
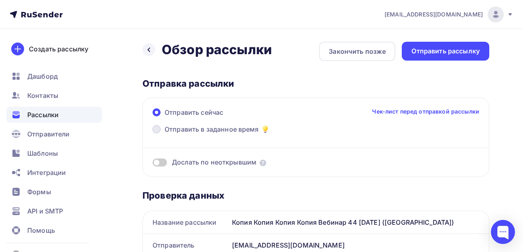
click at [230, 125] on span "Отправить в заданное время" at bounding box center [211, 129] width 94 height 10
click at [164, 134] on input "Отправить в заданное время" at bounding box center [164, 134] width 0 height 0
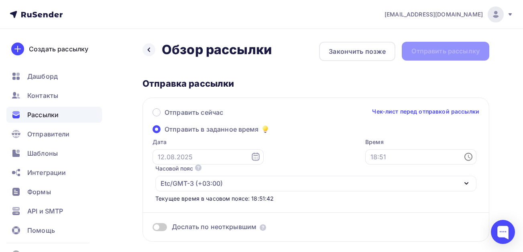
click at [251, 153] on icon at bounding box center [256, 157] width 10 height 10
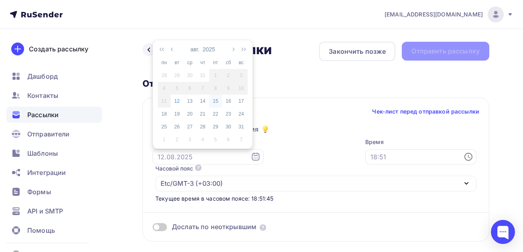
click at [213, 102] on div "15" at bounding box center [215, 100] width 13 height 7
type input "[DATE]"
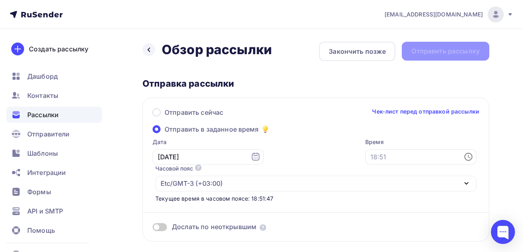
click at [468, 158] on icon at bounding box center [468, 157] width 10 height 10
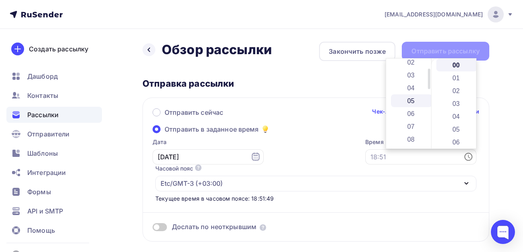
scroll to position [40, 0]
click at [408, 122] on li "08" at bounding box center [411, 127] width 41 height 13
type input "08:00"
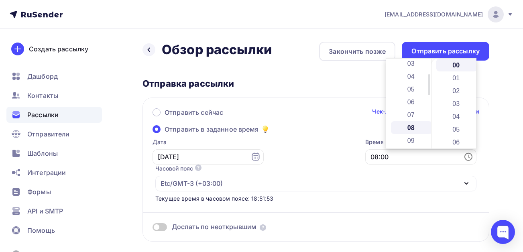
scroll to position [103, 0]
click at [355, 118] on div "Отправить сейчас Чек-лист перед отправкой рассылки" at bounding box center [315, 115] width 326 height 17
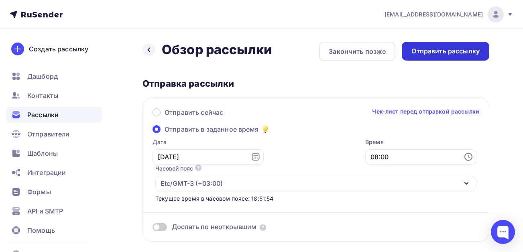
click at [436, 49] on div "Отправить рассылку" at bounding box center [445, 51] width 68 height 9
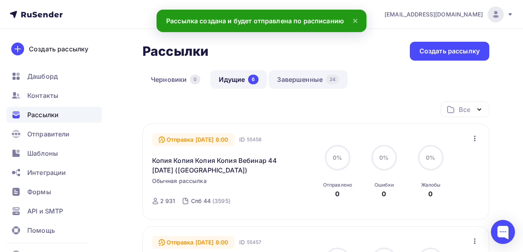
click at [311, 79] on link "Завершенные 24" at bounding box center [307, 79] width 79 height 18
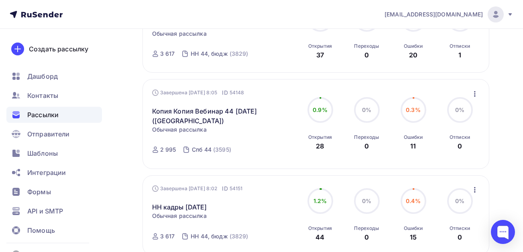
scroll to position [487, 0]
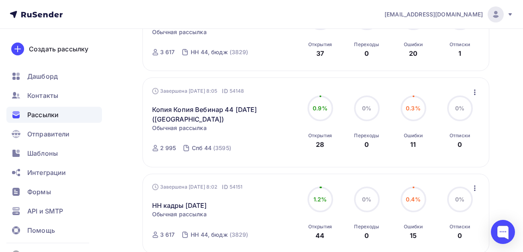
click at [474, 90] on icon "button" at bounding box center [475, 92] width 2 height 6
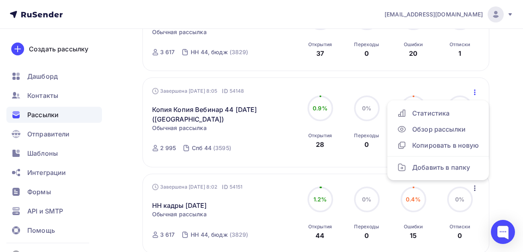
click at [128, 128] on div "Рассылки Рассылки Создать рассылку [GEOGRAPHIC_DATA] 0 Идущие 6 Завершенные 24 …" at bounding box center [261, 80] width 523 height 1077
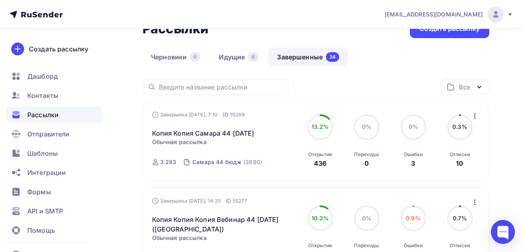
scroll to position [0, 0]
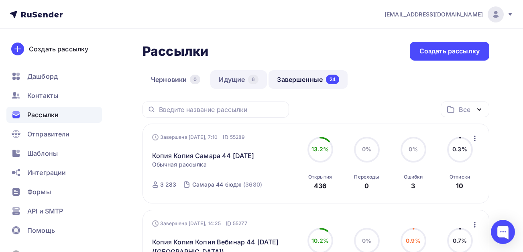
click at [227, 81] on link "Идущие 6" at bounding box center [238, 79] width 57 height 18
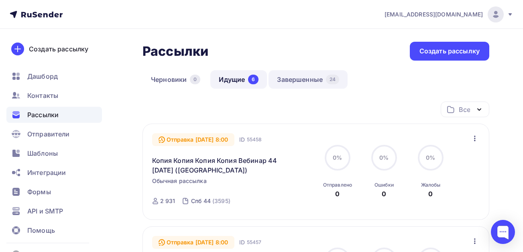
click at [293, 77] on link "Завершенные 24" at bounding box center [307, 79] width 79 height 18
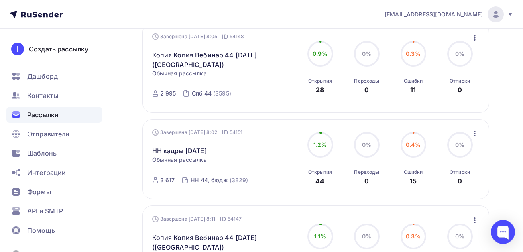
scroll to position [521, 0]
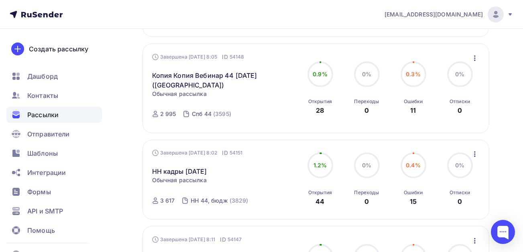
click at [476, 149] on icon "button" at bounding box center [475, 154] width 10 height 10
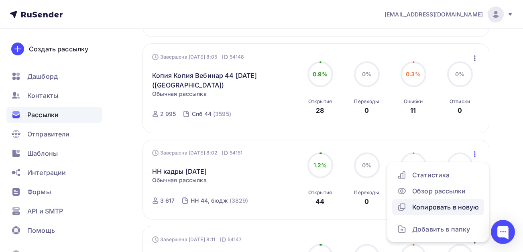
click at [420, 202] on div "Копировать в новую" at bounding box center [438, 207] width 82 height 10
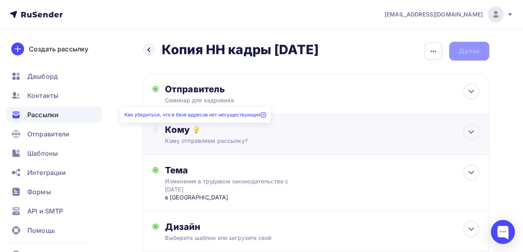
click at [190, 132] on div "Кому" at bounding box center [322, 129] width 314 height 11
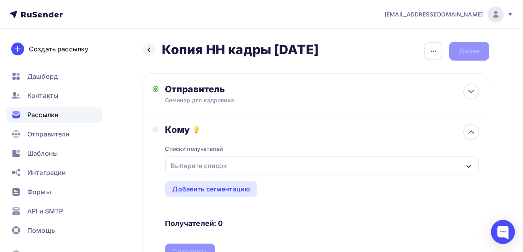
click at [189, 166] on div "Выберите список" at bounding box center [198, 165] width 63 height 14
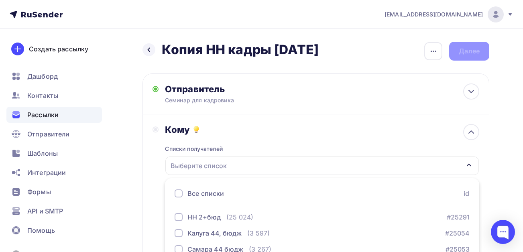
scroll to position [87, 0]
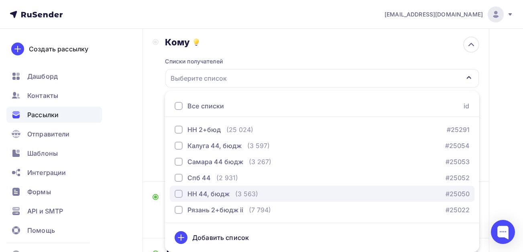
click at [180, 195] on div "button" at bounding box center [178, 194] width 8 height 8
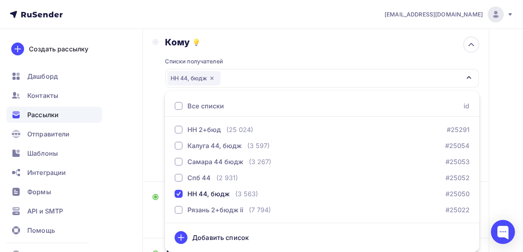
click at [491, 191] on div "Назад Копия НН кадры [DATE] Копия НН кадры [DATE] Закончить позже Переименовать…" at bounding box center [261, 155] width 523 height 429
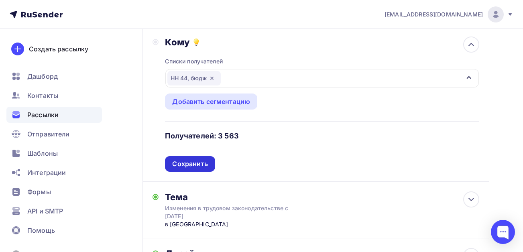
click at [186, 164] on div "Сохранить" at bounding box center [189, 163] width 35 height 9
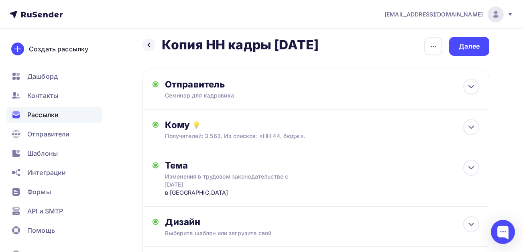
scroll to position [0, 0]
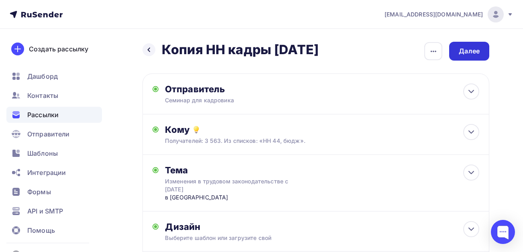
click at [468, 53] on div "Далее" at bounding box center [468, 51] width 21 height 9
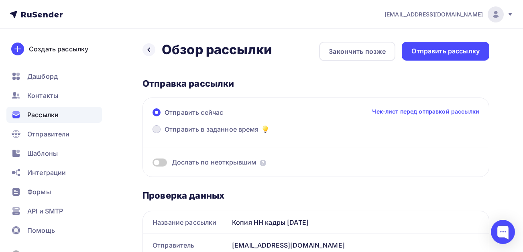
click at [229, 132] on span "Отправить в заданное время" at bounding box center [211, 129] width 94 height 10
click at [164, 134] on input "Отправить в заданное время" at bounding box center [164, 134] width 0 height 0
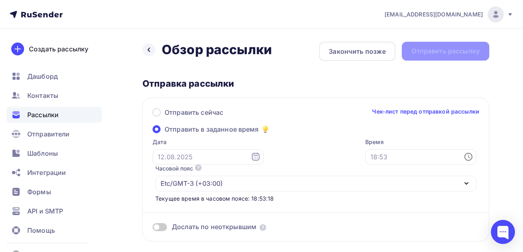
click at [251, 156] on icon at bounding box center [256, 157] width 10 height 10
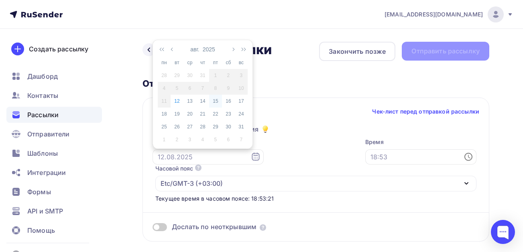
click at [213, 101] on div "15" at bounding box center [215, 100] width 13 height 7
type input "[DATE]"
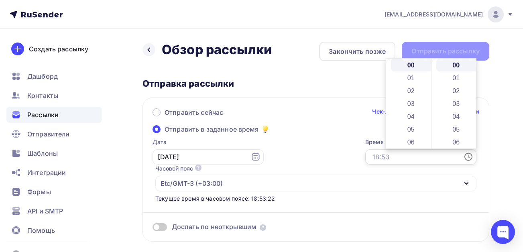
click at [417, 157] on input "text" at bounding box center [420, 156] width 111 height 15
click at [409, 76] on li "07" at bounding box center [411, 74] width 41 height 13
type input "07:00"
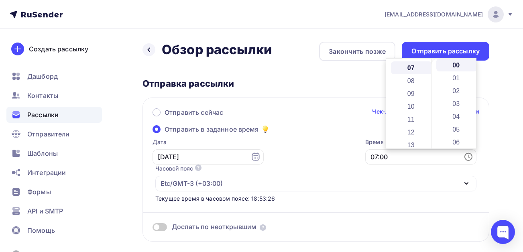
scroll to position [90, 0]
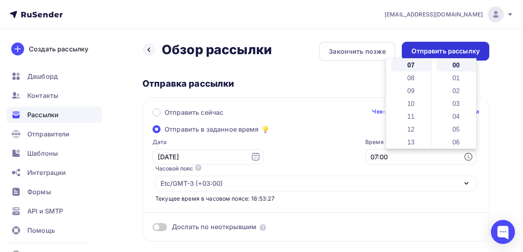
click at [438, 45] on div "Отправить рассылку" at bounding box center [444, 51] width 87 height 19
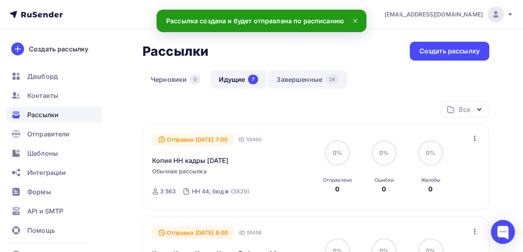
click at [297, 78] on link "Завершенные 24" at bounding box center [307, 79] width 79 height 18
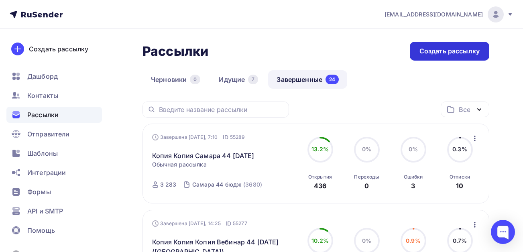
click at [440, 51] on div "Создать рассылку" at bounding box center [449, 51] width 60 height 9
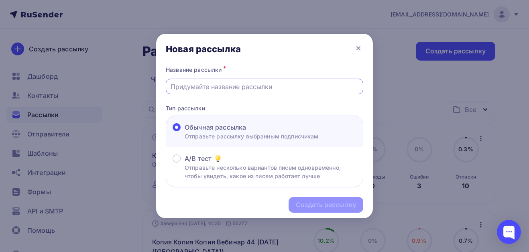
click at [215, 87] on input "text" at bounding box center [264, 87] width 188 height 10
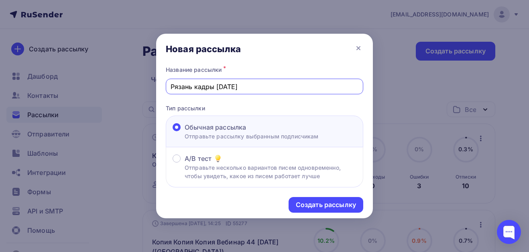
drag, startPoint x: 232, startPoint y: 87, endPoint x: 215, endPoint y: 87, distance: 16.4
click at [215, 87] on input "Рязань кадры [DATE]" at bounding box center [264, 87] width 188 height 10
click at [218, 87] on input "Рязань кадры [DATE]" at bounding box center [264, 87] width 188 height 10
click at [217, 87] on input "Рязань кадры [DATE]" at bounding box center [264, 87] width 188 height 10
click at [225, 88] on input "Рязань кадры [DATE]" at bounding box center [264, 87] width 188 height 10
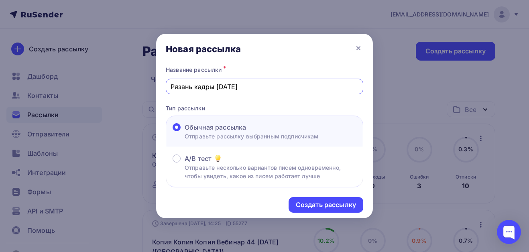
click at [251, 89] on input "Рязань кадры [DATE]" at bounding box center [264, 87] width 188 height 10
click at [234, 104] on p "Тип рассылки" at bounding box center [264, 108] width 197 height 8
click at [215, 87] on input "Рязань кадры [DATE]" at bounding box center [264, 87] width 188 height 10
type input "Рязань кадры [DATE]"
click at [331, 201] on div "Создать рассылку" at bounding box center [326, 204] width 60 height 9
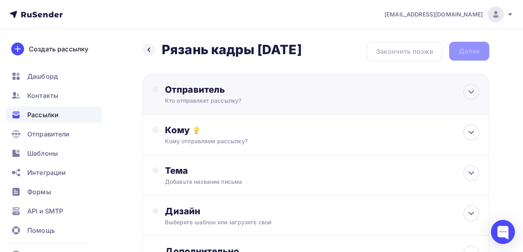
click at [207, 97] on div "Кто отправляет рассылку?" at bounding box center [243, 101] width 156 height 8
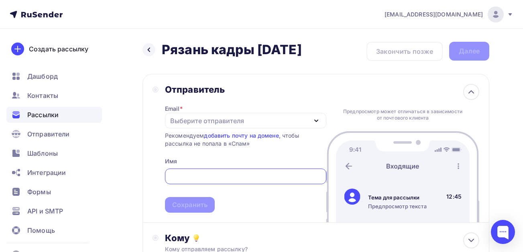
click at [213, 118] on div "Выберите отправителя" at bounding box center [207, 121] width 74 height 10
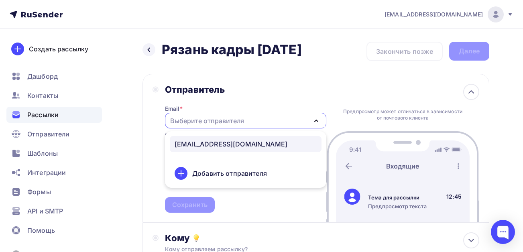
click at [201, 146] on div "[EMAIL_ADDRESS][DOMAIN_NAME]" at bounding box center [230, 144] width 113 height 10
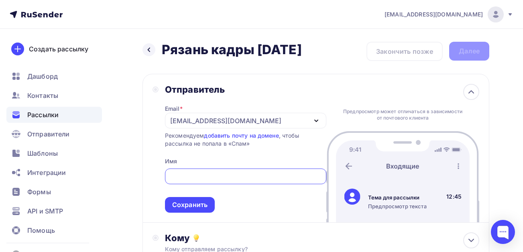
click at [196, 177] on input "text" at bounding box center [245, 177] width 152 height 10
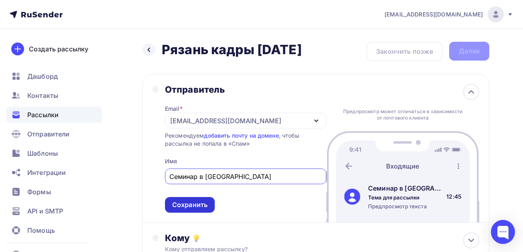
type input "Семинар в [GEOGRAPHIC_DATA]"
click at [196, 204] on div "Сохранить" at bounding box center [189, 204] width 35 height 9
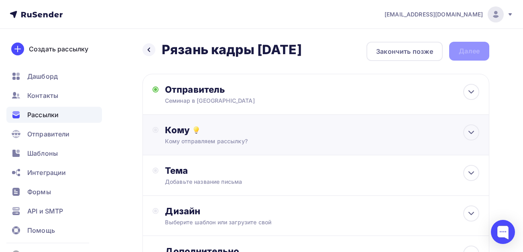
click at [205, 141] on div "Кому отправляем рассылку?" at bounding box center [306, 141] width 282 height 8
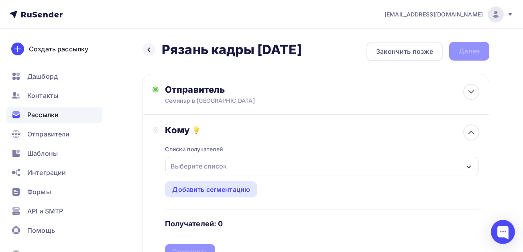
click at [198, 168] on div "Выберите список" at bounding box center [198, 166] width 63 height 14
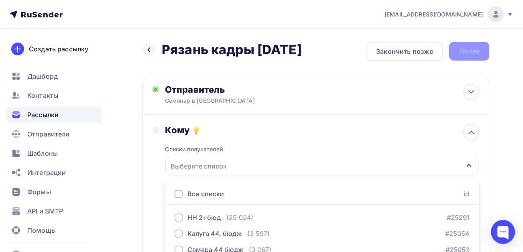
scroll to position [88, 0]
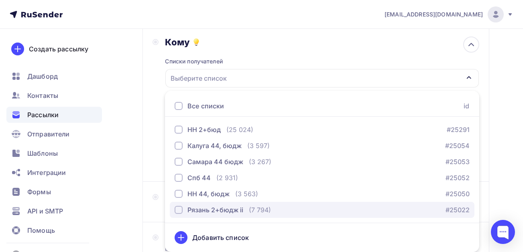
click at [203, 209] on div "Рязань 2+бюдж ii" at bounding box center [215, 210] width 56 height 10
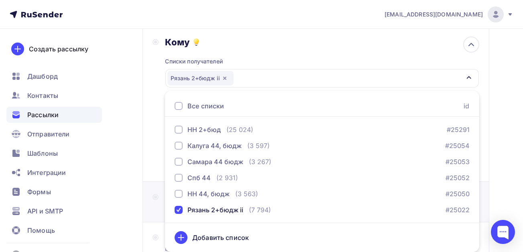
click at [161, 201] on div "Тема Добавьте название письма Тема * Рекомендуем использовать не более 150 симв…" at bounding box center [237, 201] width 171 height 21
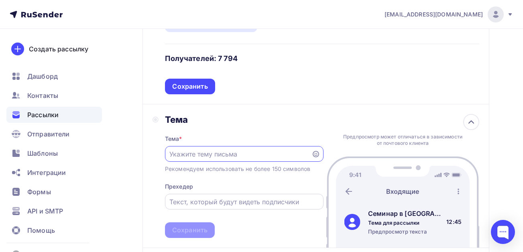
scroll to position [168, 0]
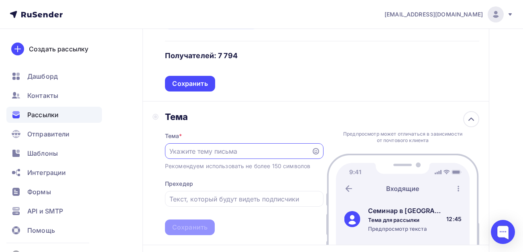
click at [214, 150] on input "text" at bounding box center [237, 151] width 137 height 10
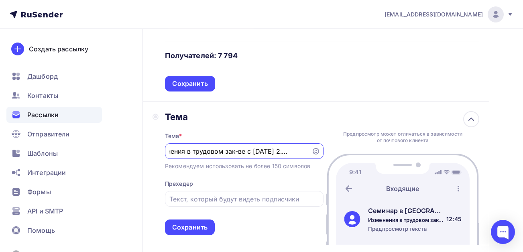
scroll to position [0, 56]
click at [275, 151] on input "Изменения в трудовом зак-ве с [DATE] 2.10.2025" at bounding box center [237, 151] width 137 height 10
drag, startPoint x: 306, startPoint y: 152, endPoint x: 263, endPoint y: 152, distance: 42.5
click at [263, 152] on input "Изменения в трудовом зак-ве с [DATE] состоится2.10.2025" at bounding box center [237, 151] width 137 height 10
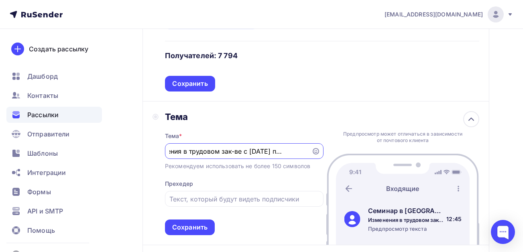
scroll to position [0, 59]
click at [281, 152] on input "Изменения в трудовом зак-ве с [DATE] пройдет [DATE]" at bounding box center [237, 151] width 137 height 10
drag, startPoint x: 286, startPoint y: 152, endPoint x: 304, endPoint y: 153, distance: 17.3
click at [304, 153] on input "Изменения в трудовом зак-ве с [DATE] пройдет [DATE]" at bounding box center [237, 151] width 137 height 10
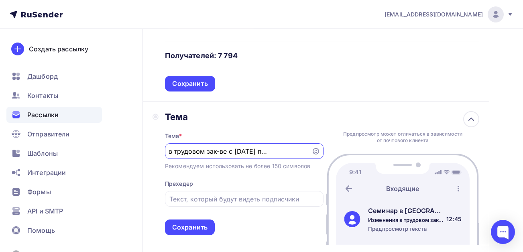
click at [297, 153] on input "Изменения в трудовом зак-ве с [DATE] пройдет [DATE]" at bounding box center [237, 151] width 137 height 10
click at [303, 152] on input "Изменения в трудовом зак-ве с [DATE] пройдет [DATE]" at bounding box center [237, 151] width 137 height 10
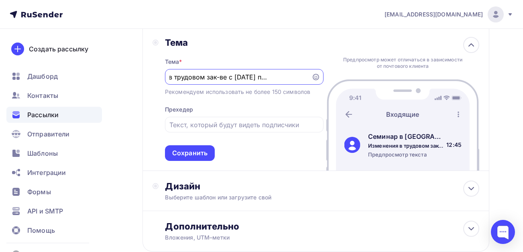
scroll to position [248, 0]
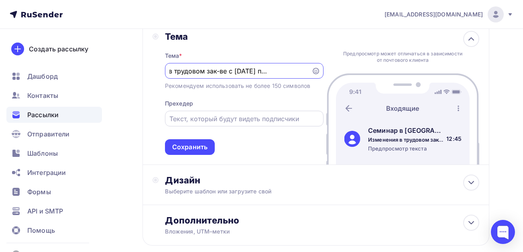
type input "Изменения в трудовом зак-ве с [DATE] пройдет [DATE]"
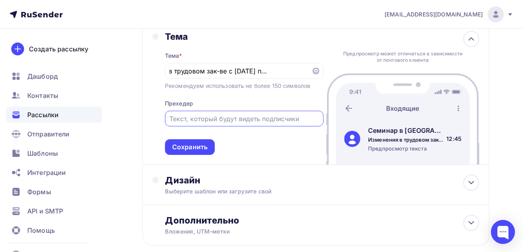
scroll to position [0, 0]
click at [221, 120] on input "text" at bounding box center [243, 119] width 149 height 10
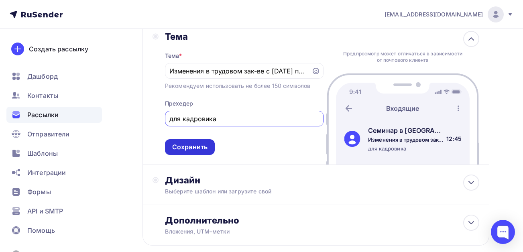
type input "для кадровика"
click at [190, 145] on div "Сохранить" at bounding box center [189, 146] width 35 height 9
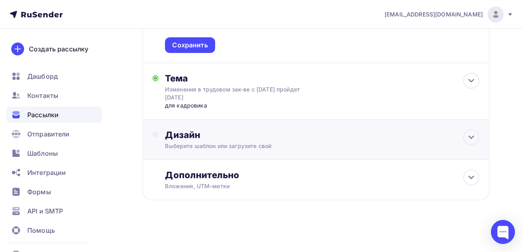
scroll to position [207, 0]
click at [240, 144] on div "Выберите шаблон или загрузите свой" at bounding box center [306, 146] width 282 height 8
click at [472, 137] on icon at bounding box center [470, 137] width 5 height 2
click at [469, 136] on icon at bounding box center [471, 137] width 10 height 10
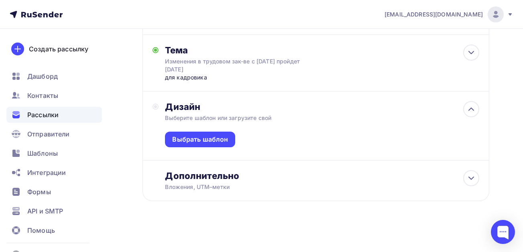
scroll to position [235, 0]
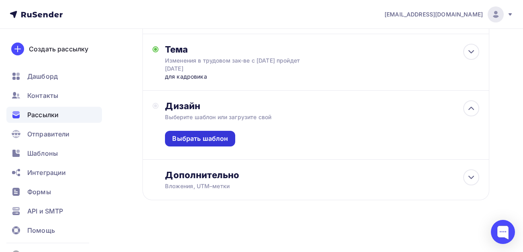
click at [203, 142] on div "Выбрать шаблон" at bounding box center [200, 138] width 56 height 9
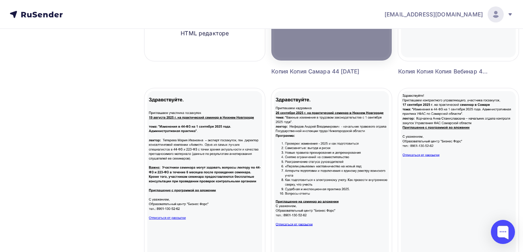
scroll to position [241, 0]
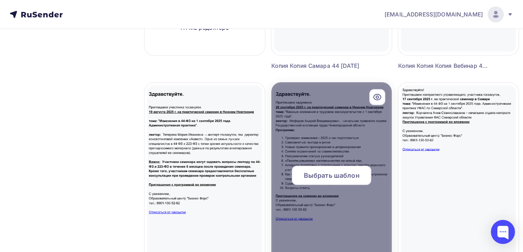
click at [356, 149] on div at bounding box center [331, 178] width 120 height 193
click at [333, 177] on span "Выбрать шаблон" at bounding box center [332, 175] width 56 height 10
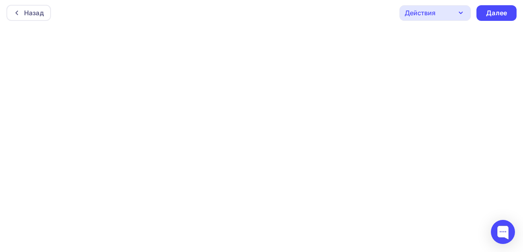
scroll to position [2, 0]
click at [494, 12] on div "Далее" at bounding box center [496, 12] width 21 height 9
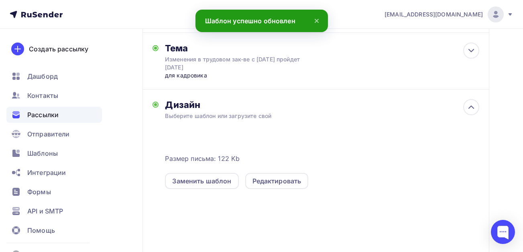
scroll to position [160, 0]
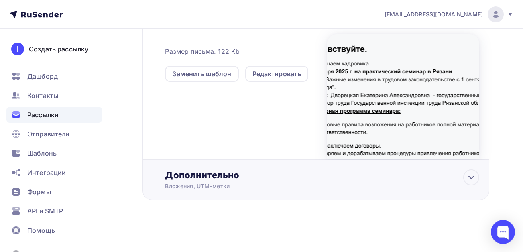
click at [193, 181] on div "Дополнительно Вложения, UTM–метки Вложения Добавить файл Максимальный суммарный…" at bounding box center [322, 179] width 314 height 21
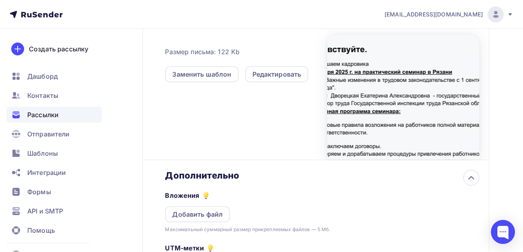
scroll to position [0, 0]
click at [208, 214] on div "Добавить файл" at bounding box center [197, 214] width 51 height 10
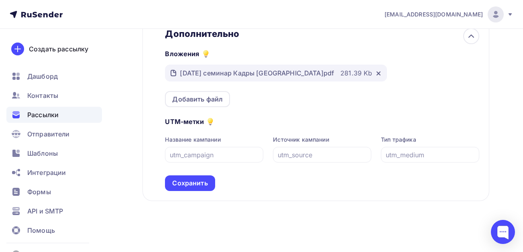
scroll to position [371, 0]
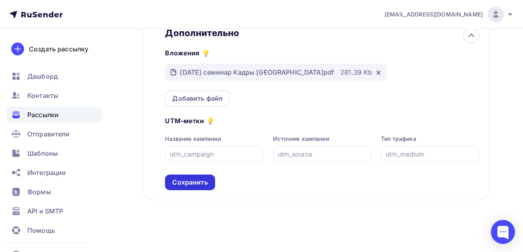
click at [199, 185] on div "Сохранить" at bounding box center [189, 182] width 35 height 9
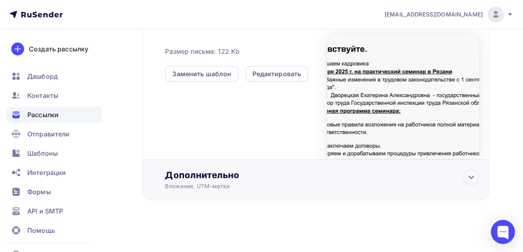
scroll to position [0, 0]
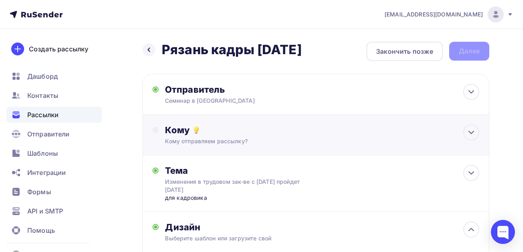
click at [244, 146] on div "Кому Кому отправляем рассылку? Списки получателей Рязань 2+бюдж ii Все списки i…" at bounding box center [315, 135] width 347 height 41
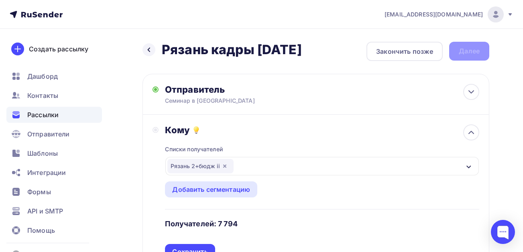
click at [143, 174] on div "Кому Списки получателей Рязань 2+бюдж ii Все списки id НН 2+бюд (25 024) #25291…" at bounding box center [315, 192] width 347 height 155
drag, startPoint x: 153, startPoint y: 173, endPoint x: 142, endPoint y: 172, distance: 11.7
click at [152, 173] on div "Кому Списки получателей Рязань 2+бюдж ii Все списки id НН 2+бюд (25 024) #25291…" at bounding box center [315, 192] width 347 height 155
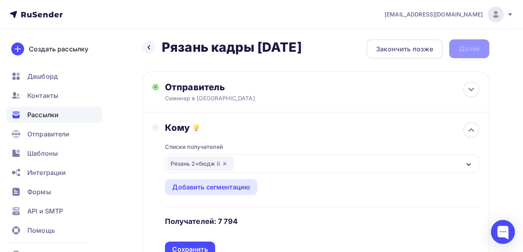
scroll to position [120, 0]
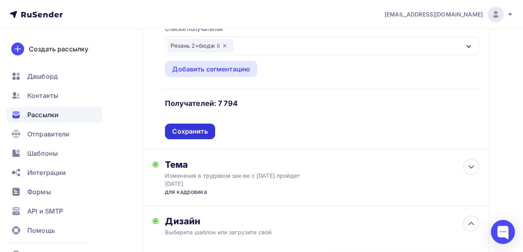
click at [191, 127] on div "Сохранить" at bounding box center [189, 131] width 35 height 9
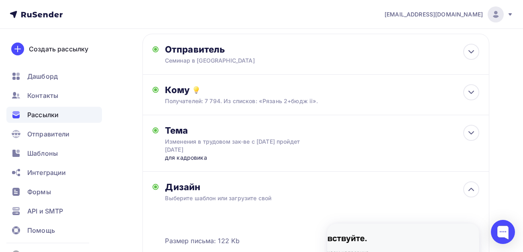
scroll to position [0, 0]
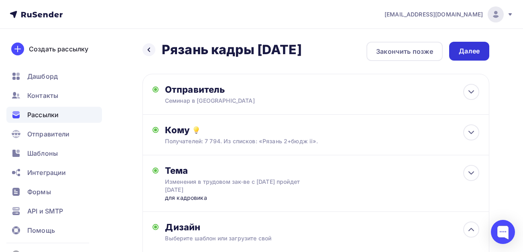
click at [463, 49] on div "Далее" at bounding box center [468, 51] width 21 height 9
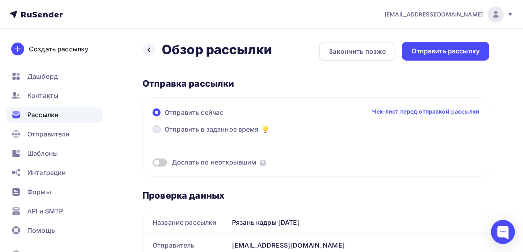
click at [232, 131] on span "Отправить в заданное время" at bounding box center [211, 129] width 94 height 10
click at [164, 134] on input "Отправить в заданное время" at bounding box center [164, 134] width 0 height 0
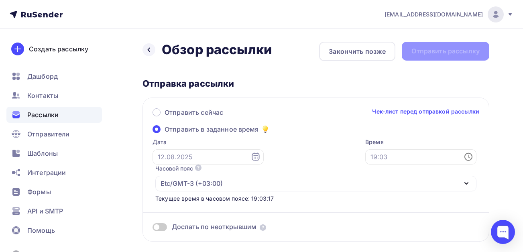
click at [251, 156] on icon at bounding box center [256, 157] width 10 height 10
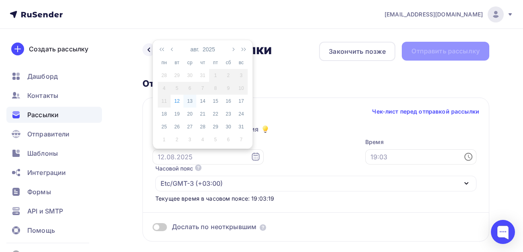
click at [191, 100] on div "13" at bounding box center [189, 100] width 13 height 7
type input "[DATE]"
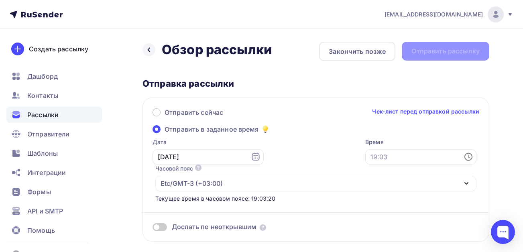
click at [471, 158] on icon at bounding box center [468, 157] width 10 height 10
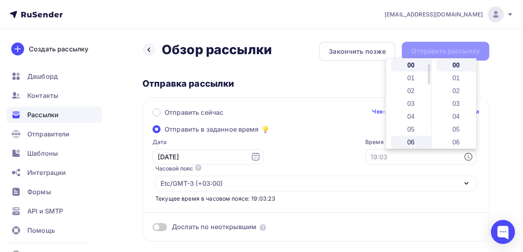
scroll to position [40, 0]
click at [406, 117] on li "07" at bounding box center [411, 114] width 41 height 13
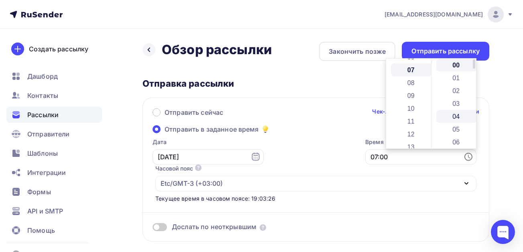
scroll to position [90, 0]
click at [453, 131] on li "30" at bounding box center [456, 129] width 41 height 13
type input "07:30"
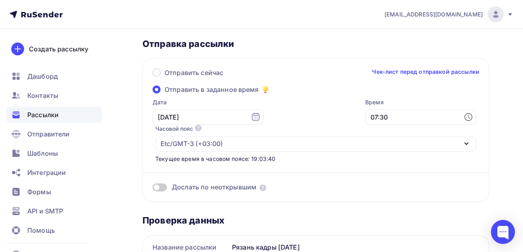
scroll to position [0, 0]
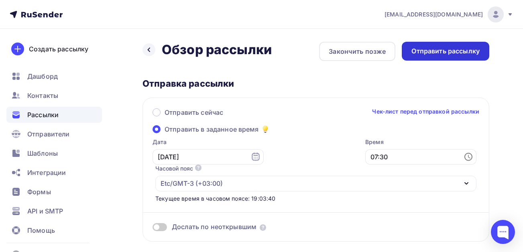
click at [440, 50] on div "Отправить рассылку" at bounding box center [445, 51] width 68 height 9
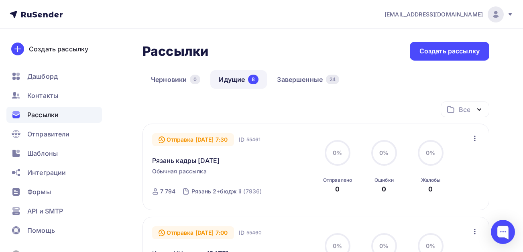
click at [475, 139] on icon "button" at bounding box center [475, 139] width 10 height 10
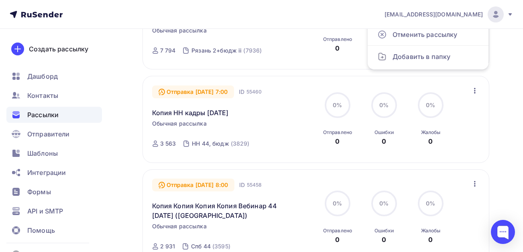
scroll to position [60, 0]
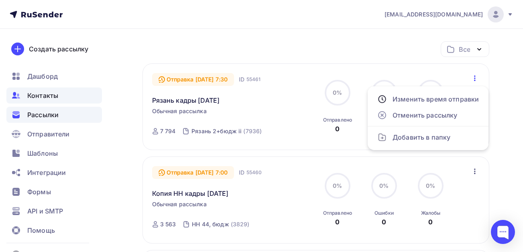
click at [38, 92] on span "Контакты" at bounding box center [42, 96] width 31 height 10
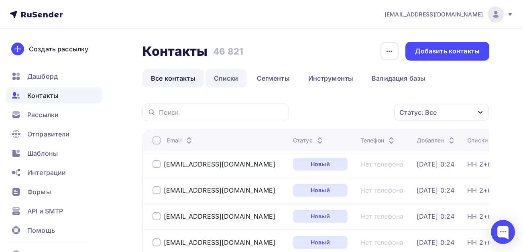
click at [234, 79] on link "Списки" at bounding box center [225, 78] width 41 height 18
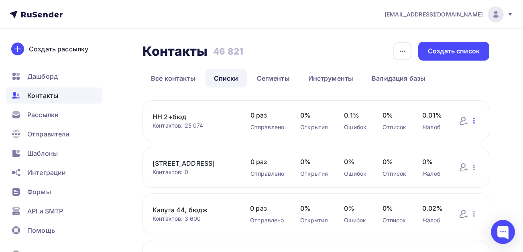
click at [474, 120] on icon "button" at bounding box center [474, 121] width 10 height 10
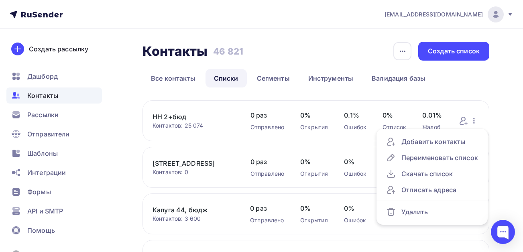
click at [495, 153] on div "Контакты Контакты 46 821 46 821 История импорта Создать список Все контакты Спи…" at bounding box center [261, 256] width 523 height 454
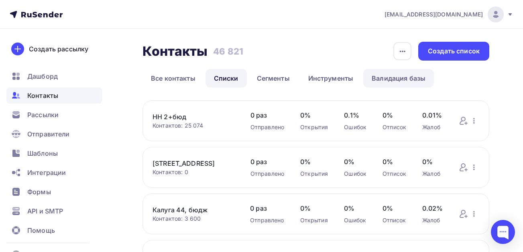
click at [390, 80] on link "Валидация базы" at bounding box center [398, 78] width 71 height 18
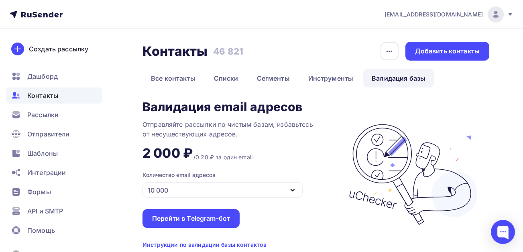
scroll to position [29, 0]
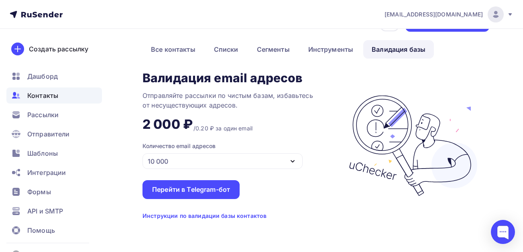
click at [295, 161] on icon "button" at bounding box center [293, 161] width 10 height 10
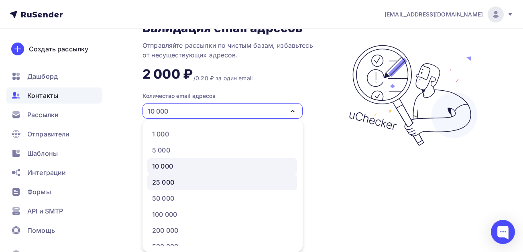
click at [193, 182] on div "25 000" at bounding box center [222, 182] width 140 height 10
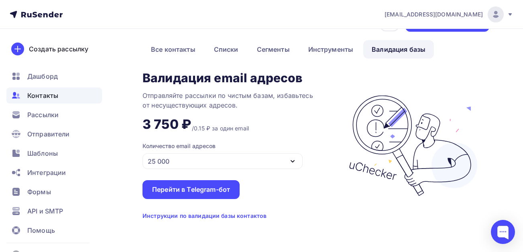
scroll to position [29, 0]
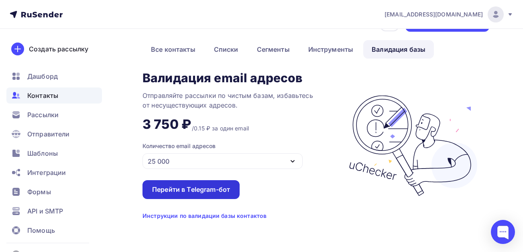
click at [207, 190] on div "Перейти в Telegram-бот" at bounding box center [191, 189] width 78 height 9
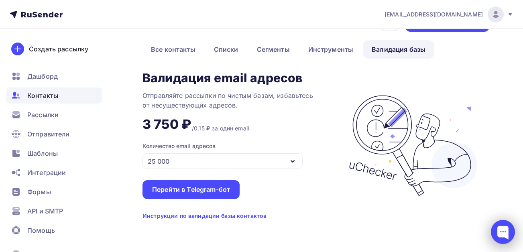
click at [505, 229] on div at bounding box center [503, 232] width 24 height 24
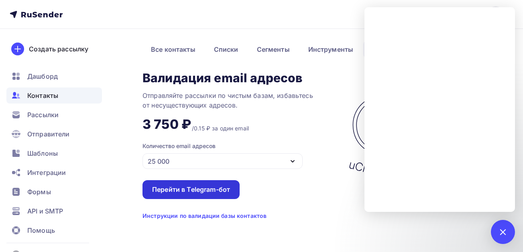
click at [200, 189] on div "Перейти в Telegram-бот" at bounding box center [191, 189] width 78 height 9
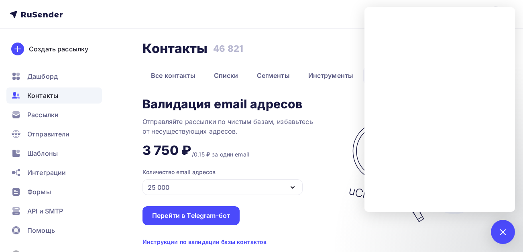
scroll to position [0, 0]
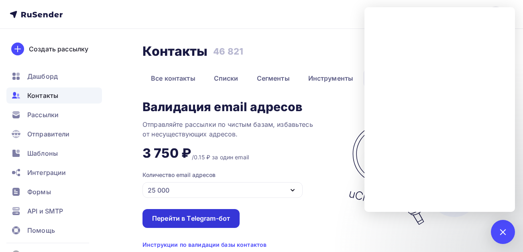
click at [200, 217] on div "Перейти в Telegram-бот" at bounding box center [191, 218] width 78 height 9
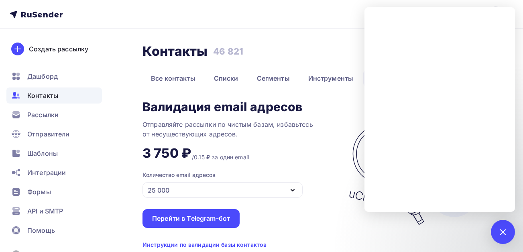
click at [316, 125] on div "Отправляйте рассылки по чистым базам, избавьтесь от несуществующих адресов." at bounding box center [241, 129] width 198 height 19
click at [500, 231] on div at bounding box center [502, 231] width 11 height 11
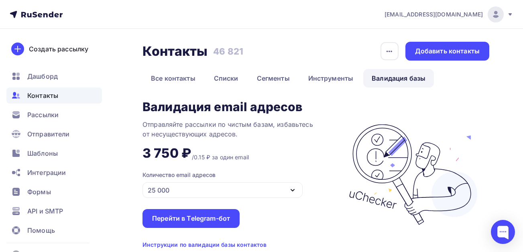
click at [41, 100] on span "Контакты" at bounding box center [42, 96] width 31 height 10
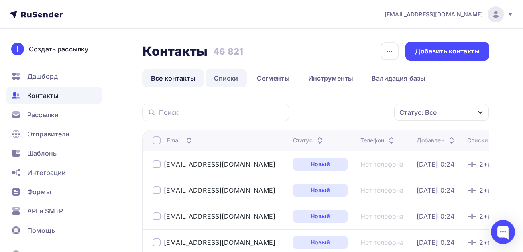
click at [225, 75] on link "Списки" at bounding box center [225, 78] width 41 height 18
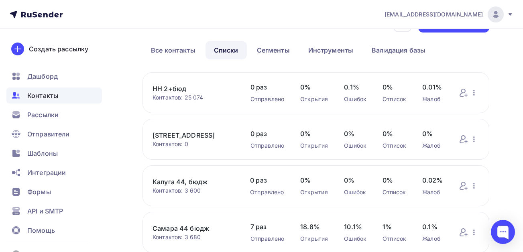
scroll to position [40, 0]
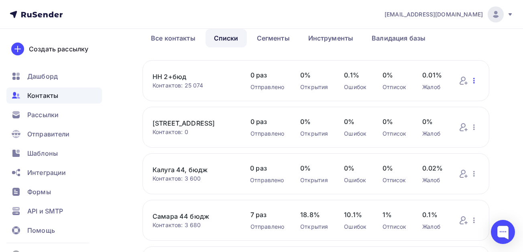
click at [472, 81] on icon "button" at bounding box center [474, 81] width 10 height 10
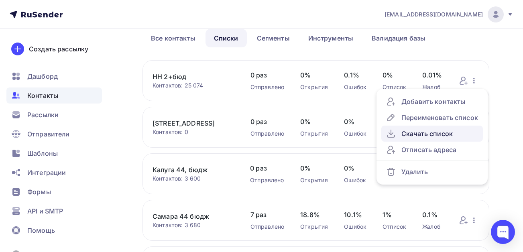
click at [416, 134] on div "Скачать список" at bounding box center [432, 134] width 92 height 10
